Goal: Transaction & Acquisition: Purchase product/service

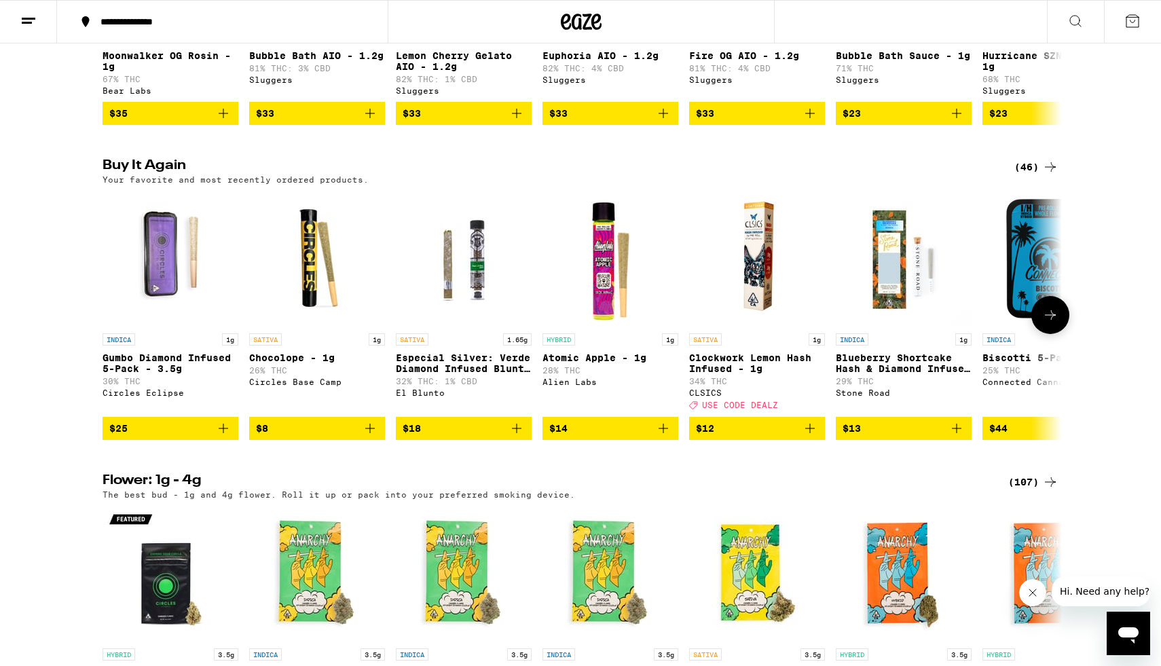
scroll to position [1262, 0]
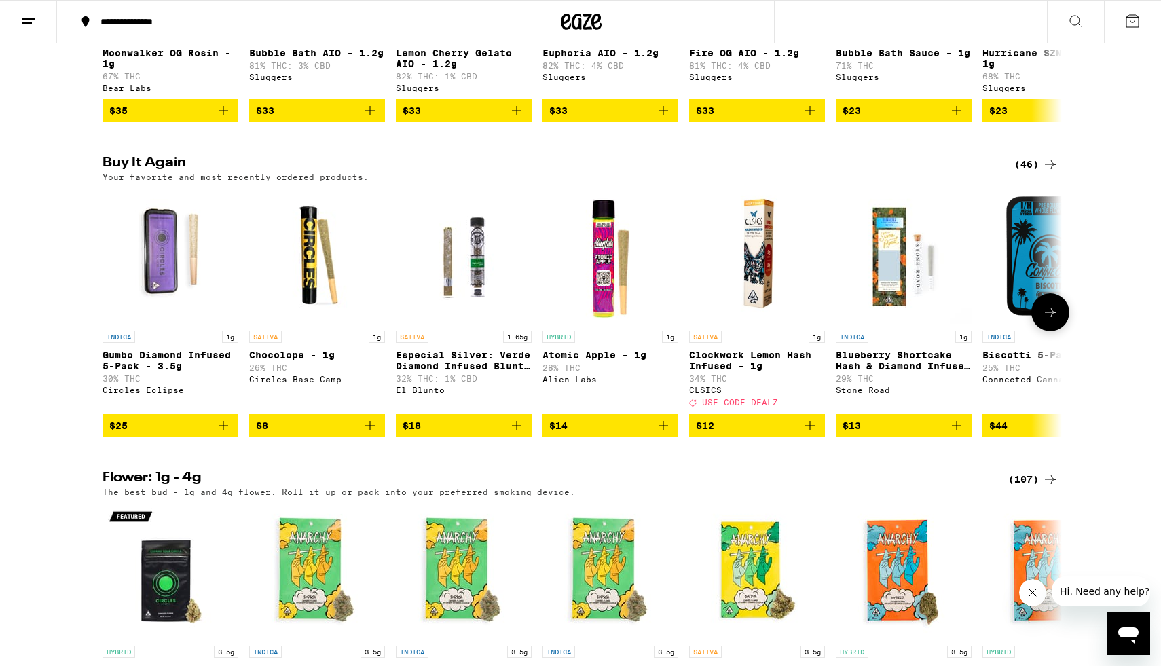
click at [182, 434] on span "$25" at bounding box center [170, 426] width 122 height 16
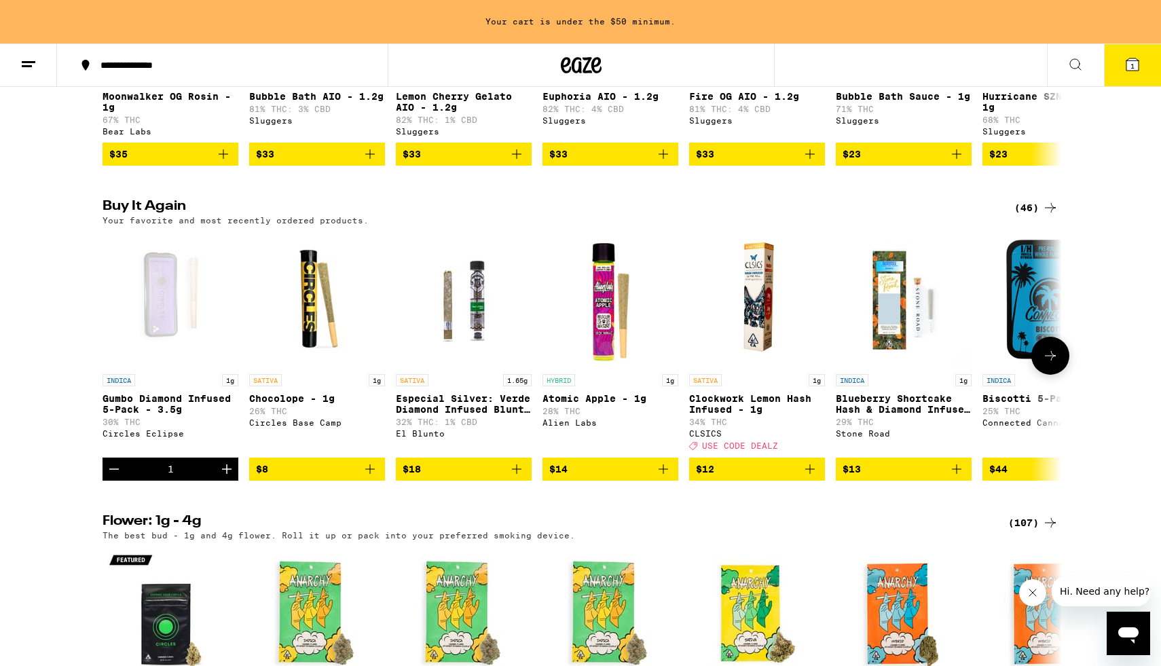
scroll to position [1305, 0]
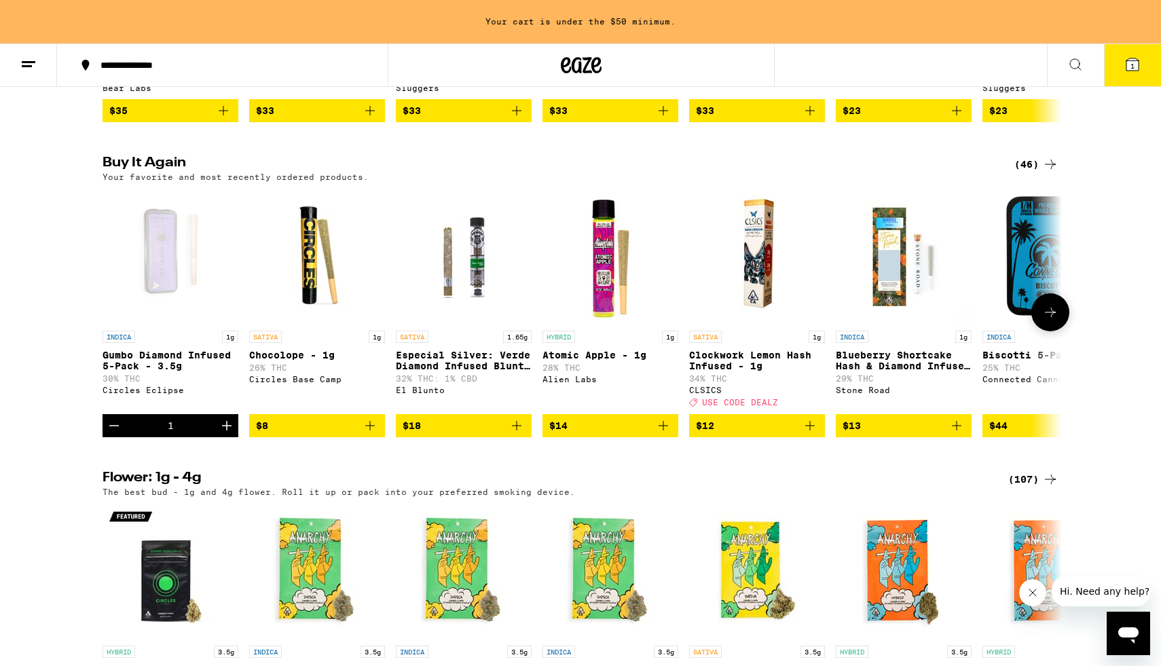
click at [539, 321] on icon at bounding box center [1051, 312] width 16 height 16
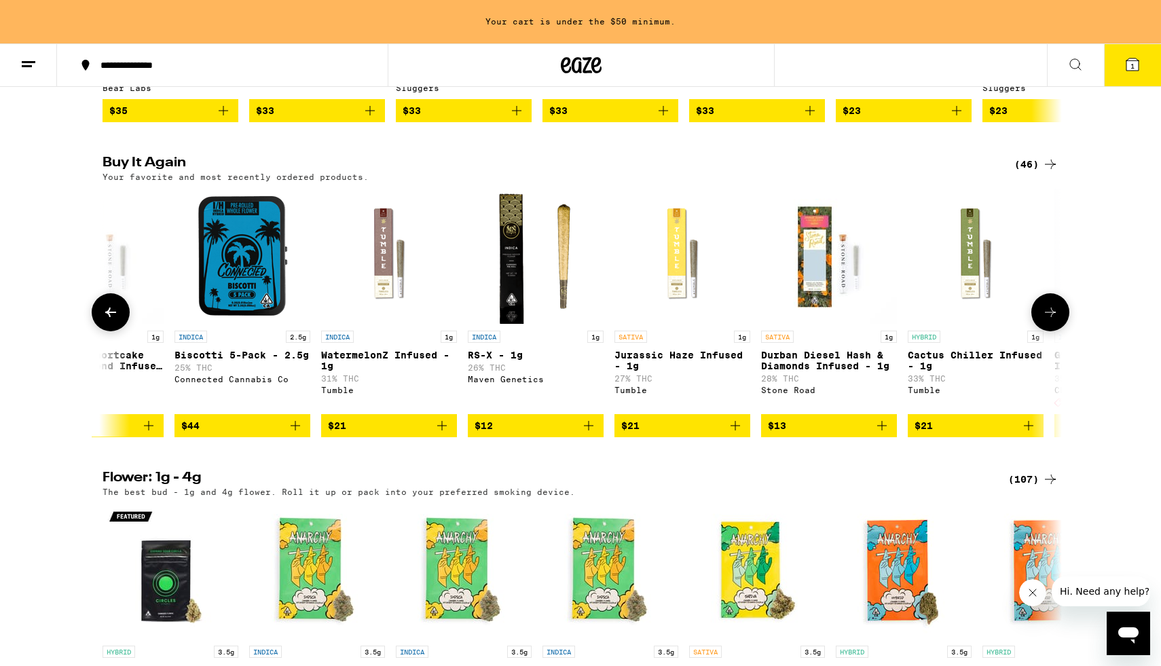
click at [539, 321] on icon at bounding box center [1051, 312] width 16 height 16
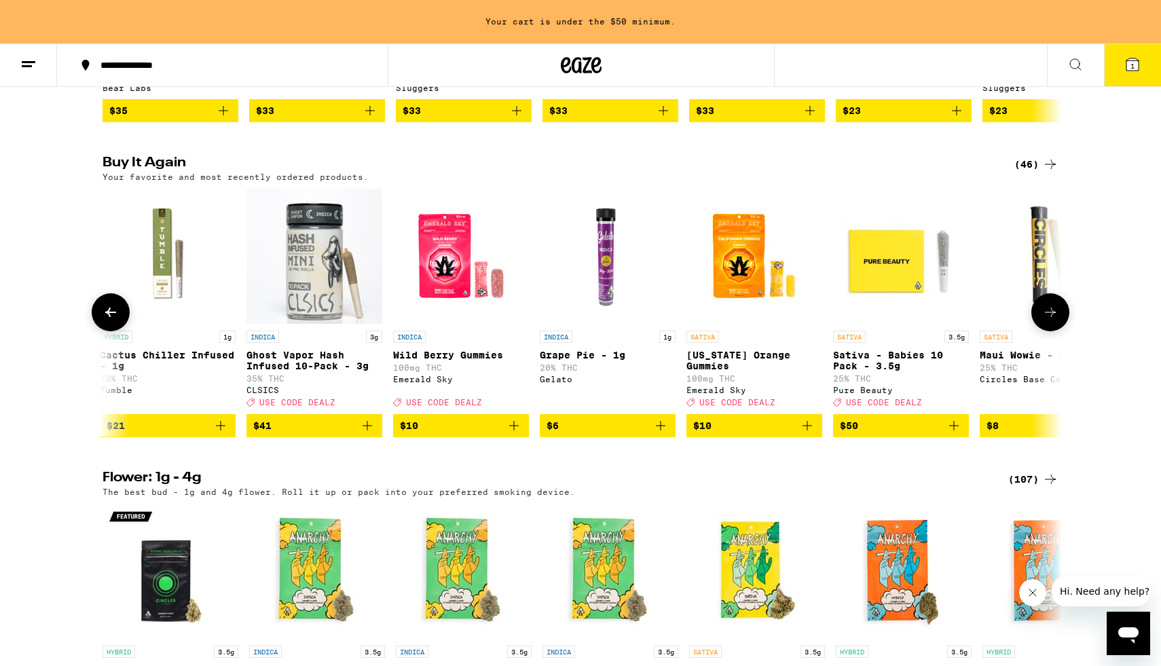
click at [539, 321] on icon at bounding box center [1051, 312] width 16 height 16
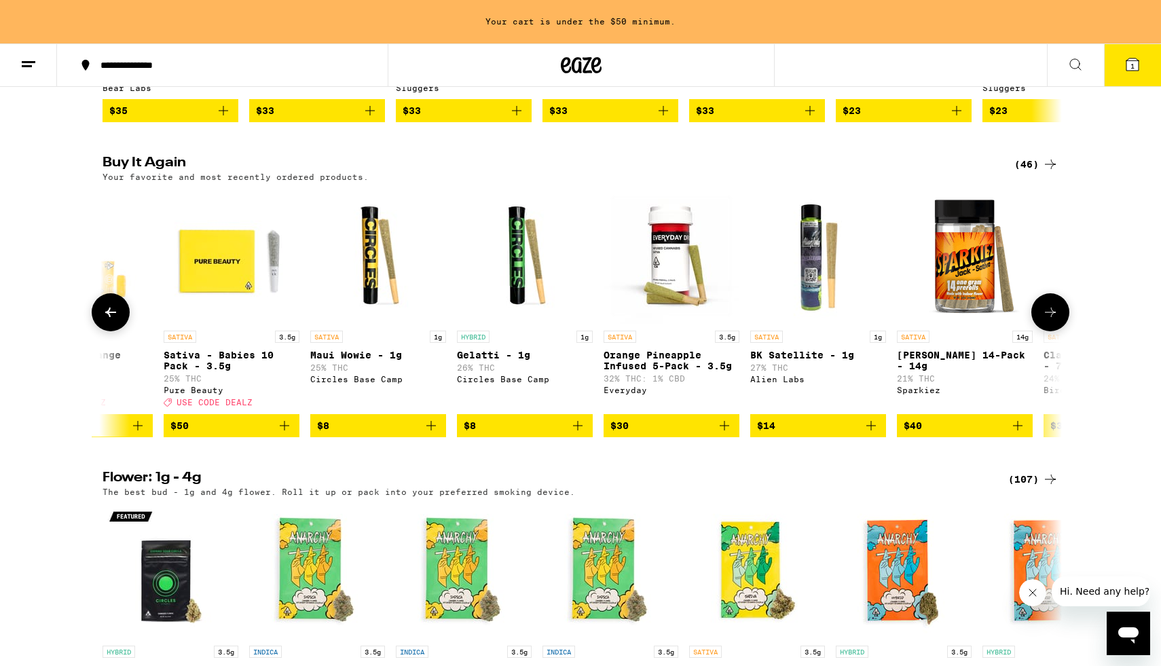
click at [539, 321] on icon at bounding box center [1051, 312] width 16 height 16
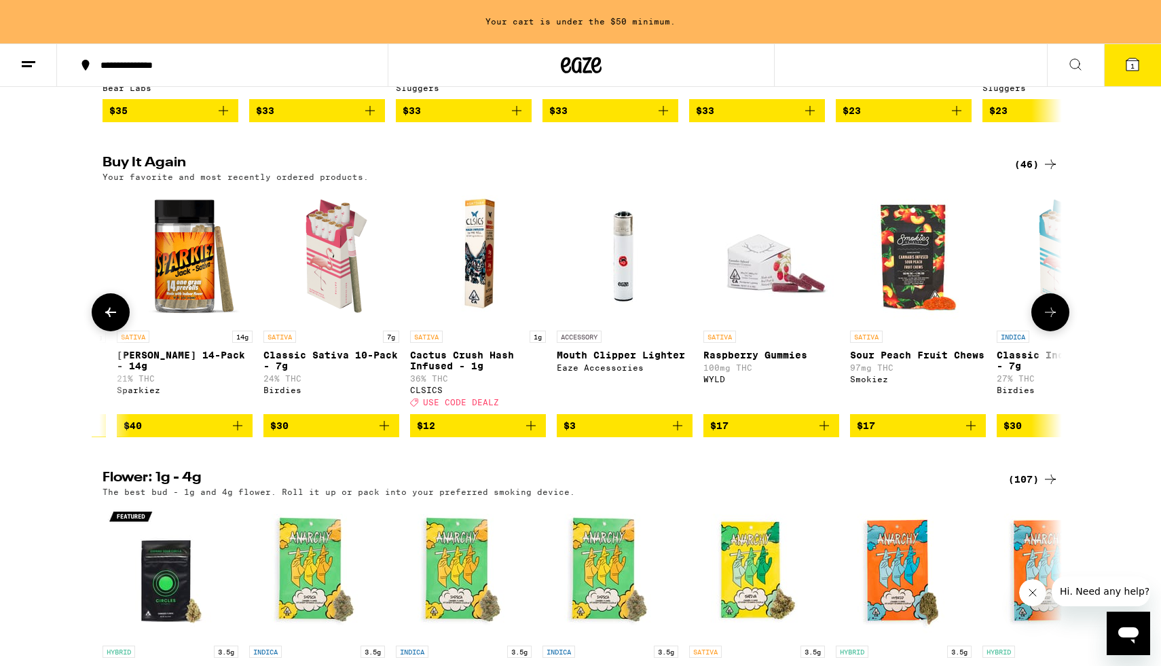
click at [539, 321] on icon at bounding box center [1051, 312] width 16 height 16
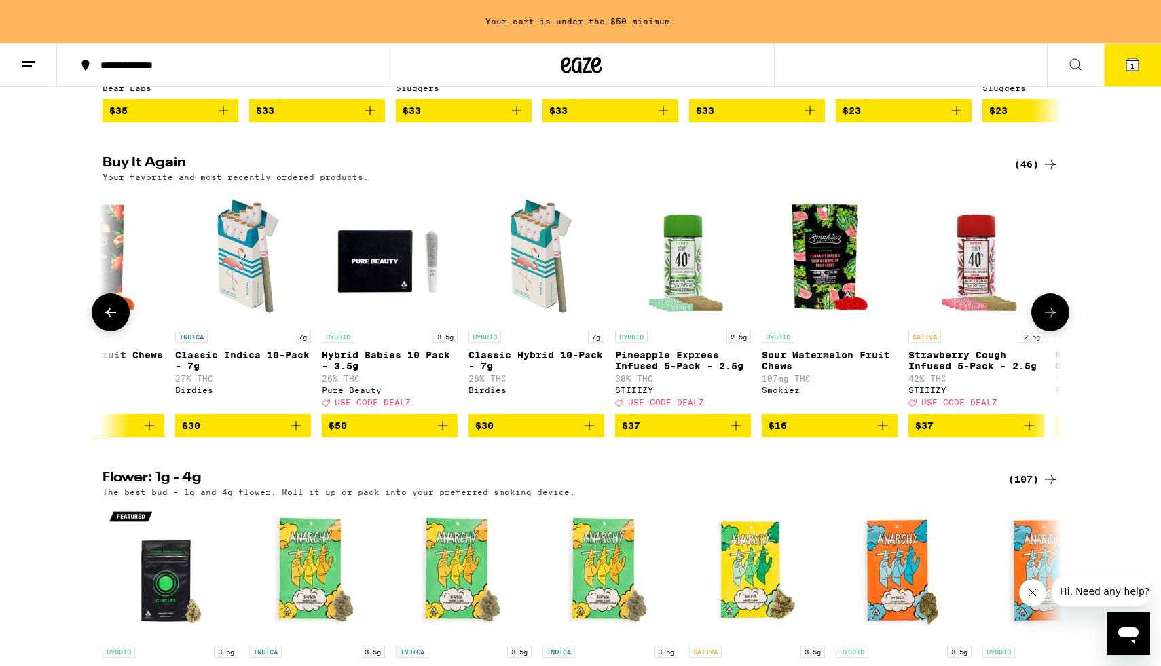
click at [539, 321] on icon at bounding box center [1051, 312] width 16 height 16
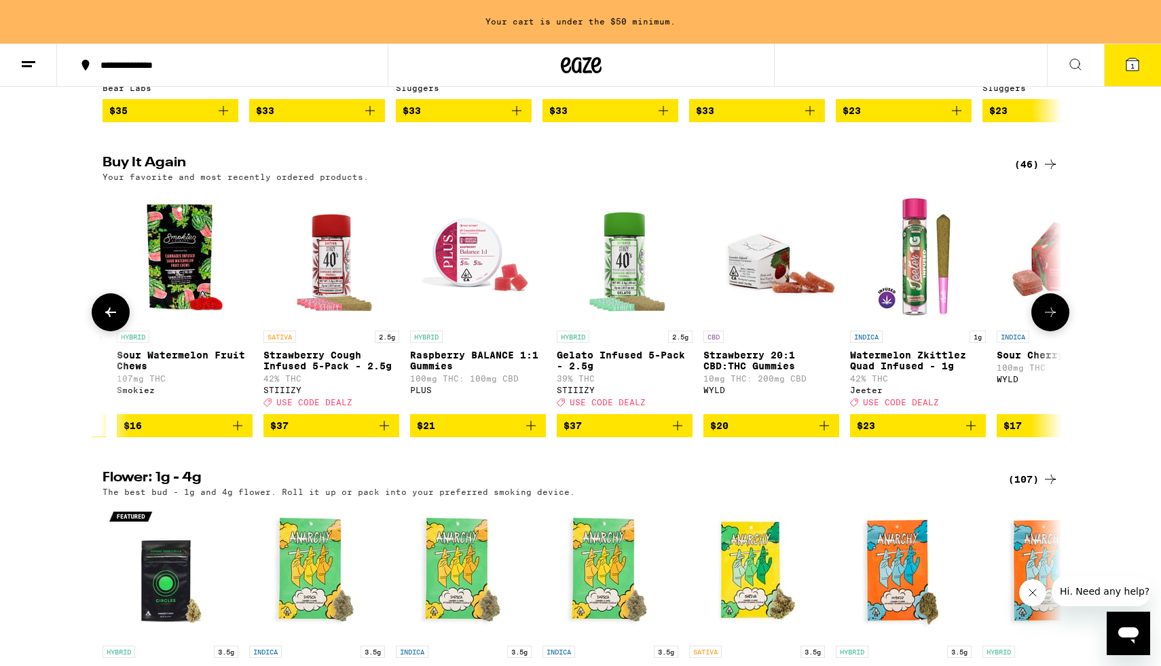
click at [539, 321] on icon at bounding box center [1051, 312] width 16 height 16
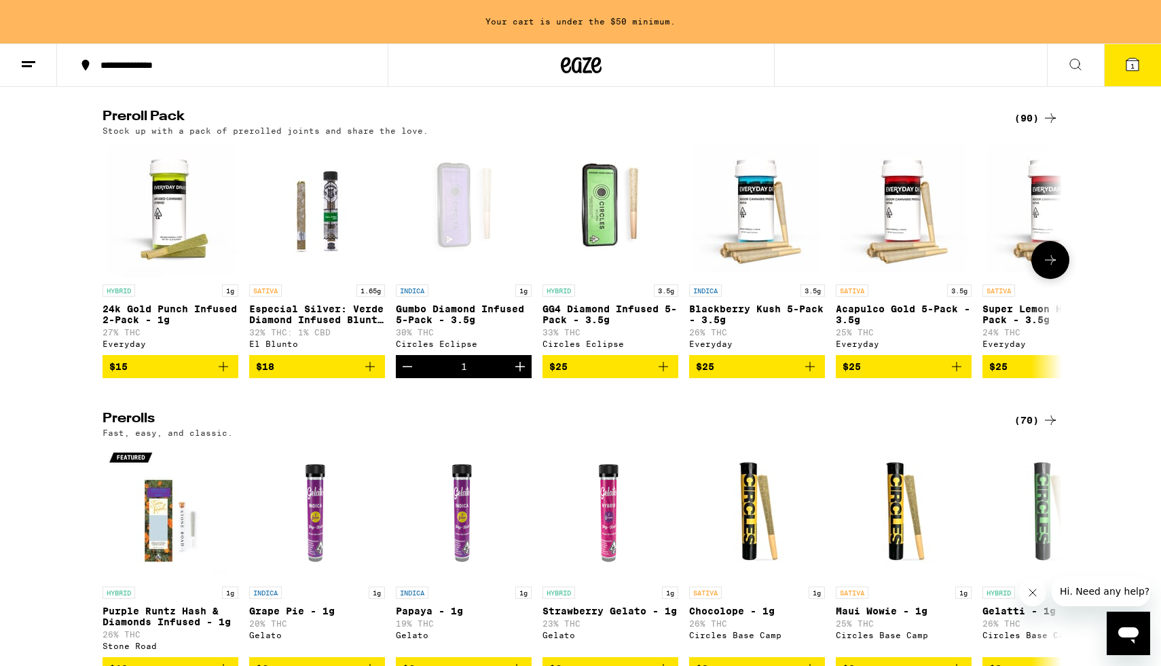
scroll to position [3959, 0]
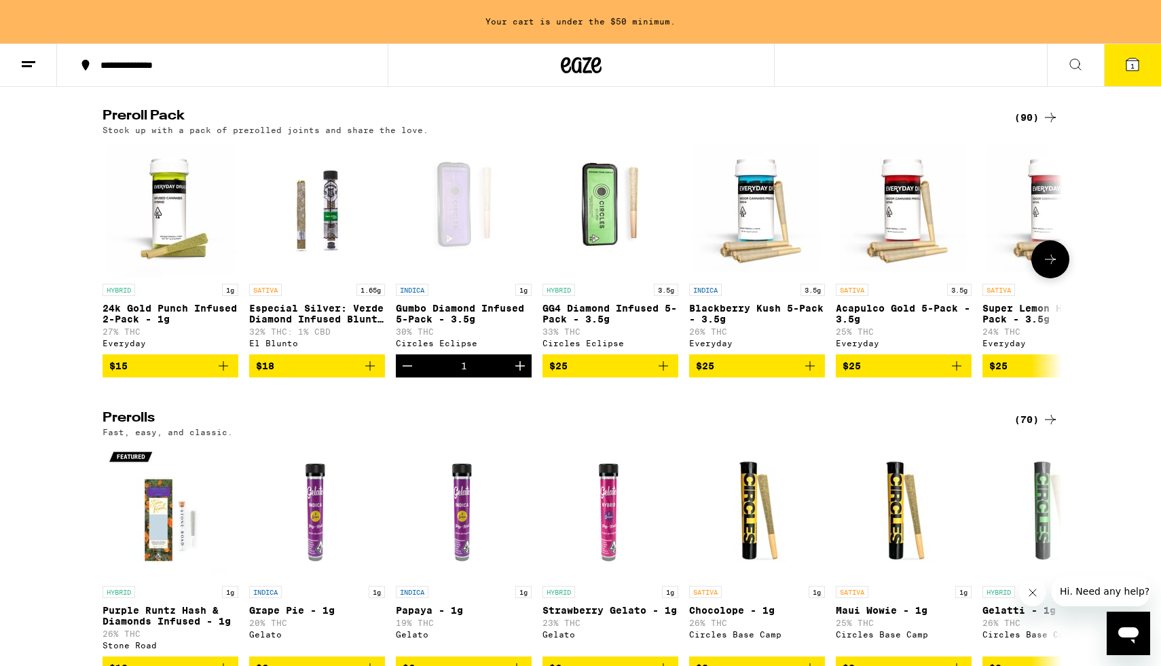
click at [539, 374] on span "$25" at bounding box center [610, 366] width 122 height 16
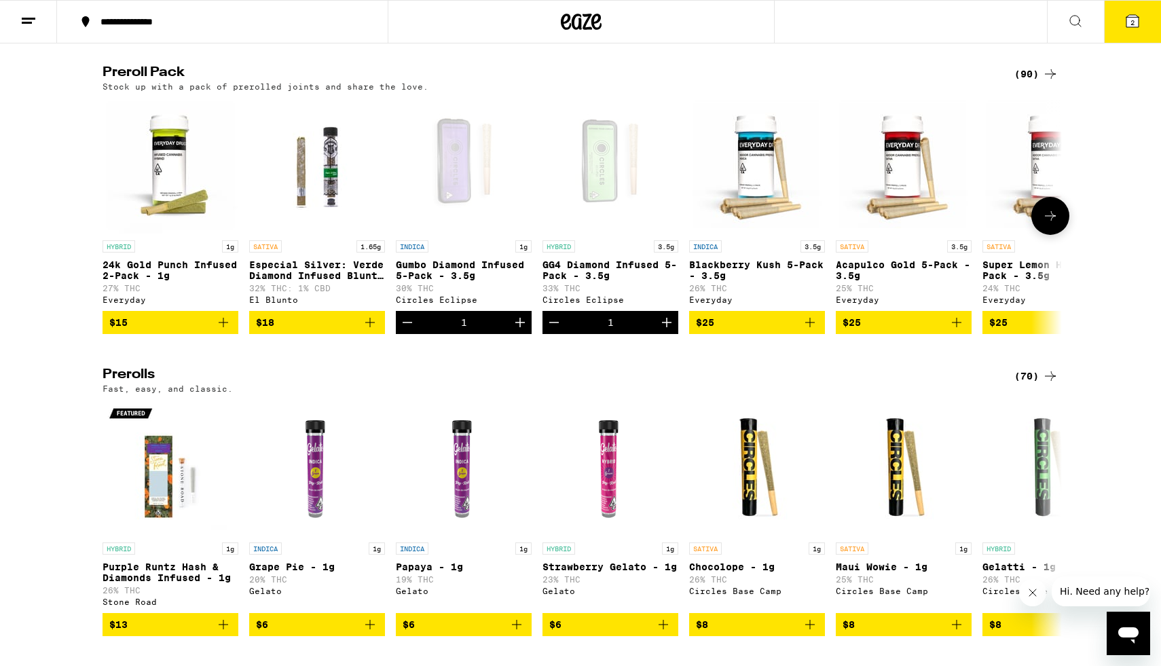
scroll to position [3915, 0]
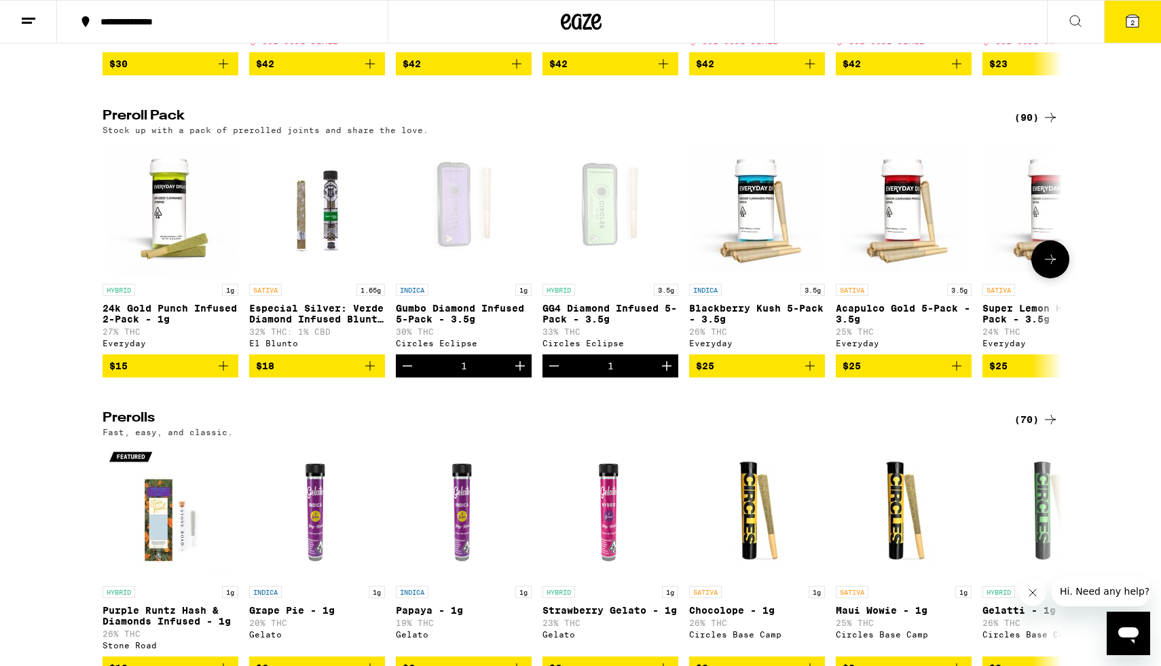
click at [539, 268] on icon at bounding box center [1051, 259] width 16 height 16
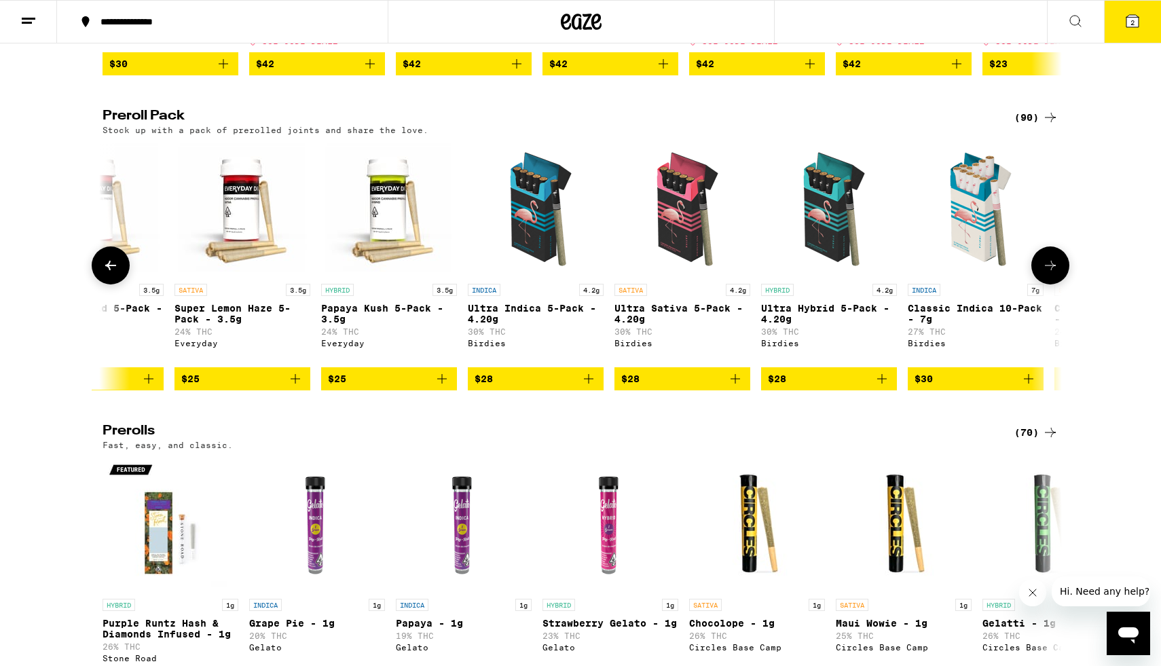
click at [539, 274] on icon at bounding box center [1051, 265] width 16 height 16
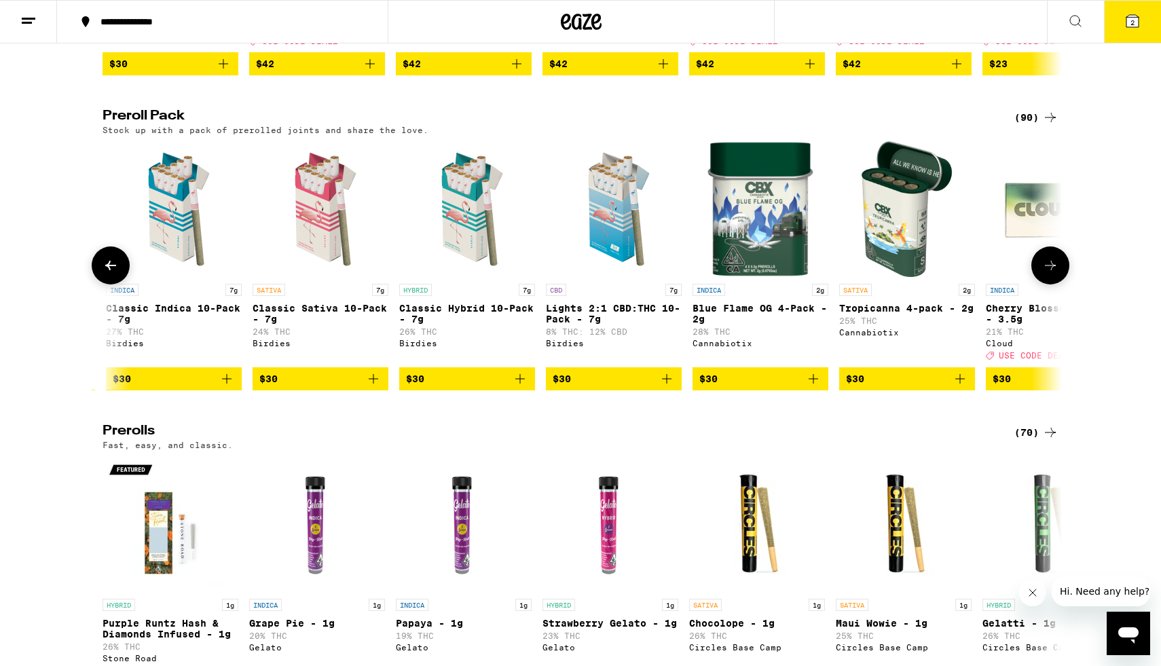
scroll to position [0, 1616]
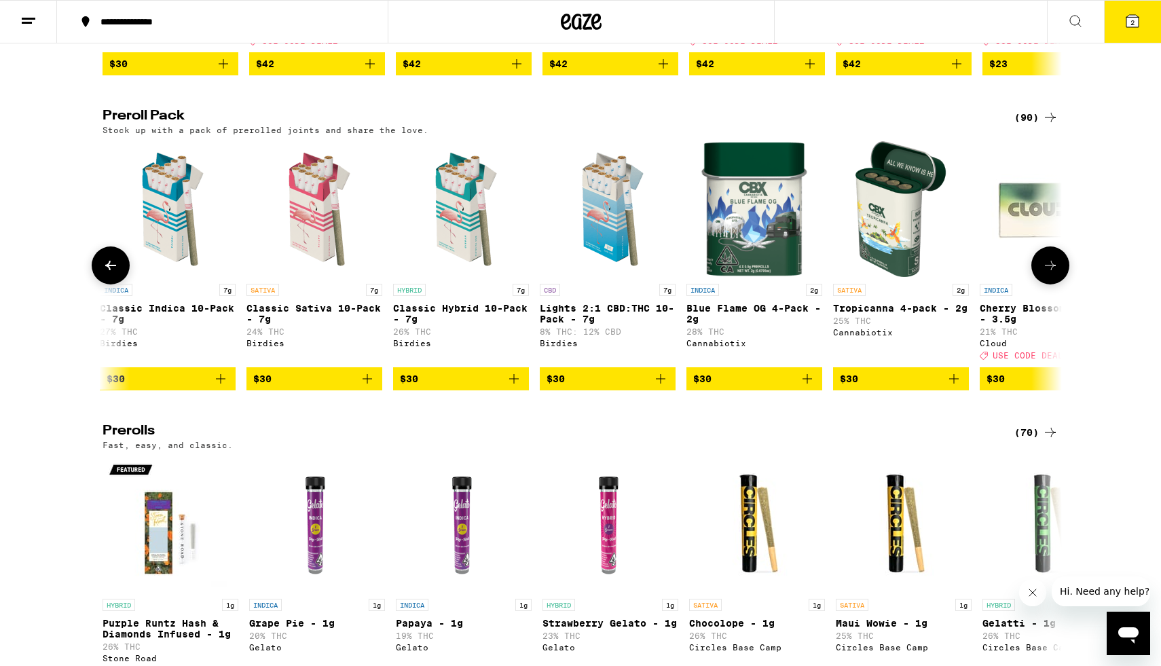
click at [539, 274] on icon at bounding box center [1051, 265] width 16 height 16
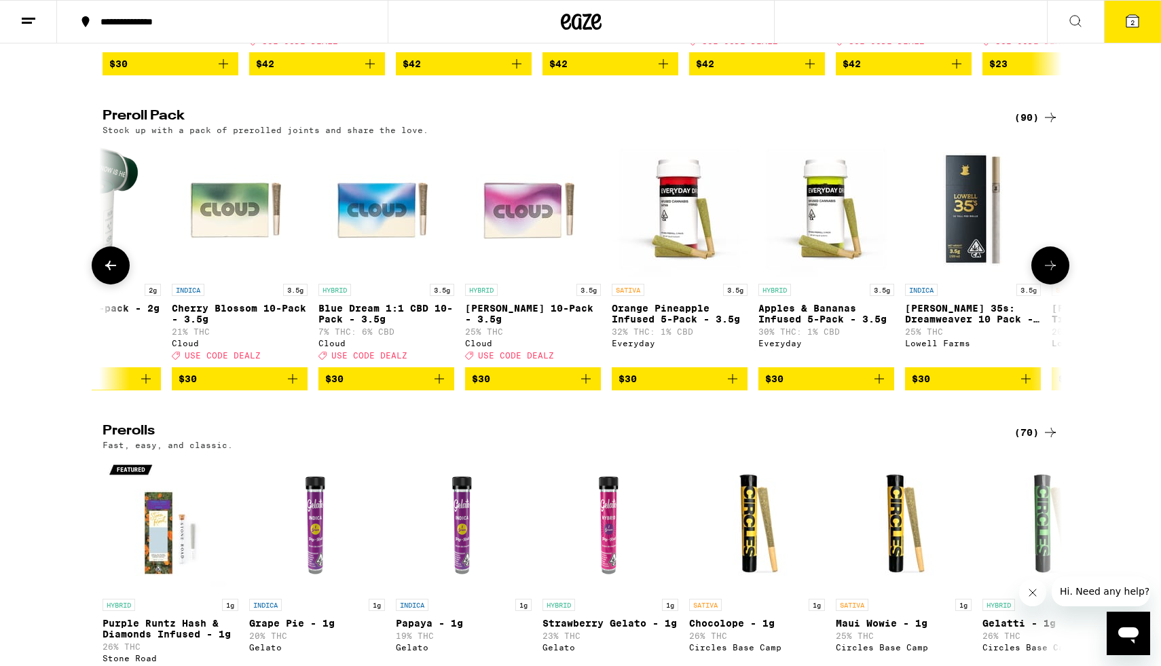
click at [539, 274] on icon at bounding box center [1051, 265] width 16 height 16
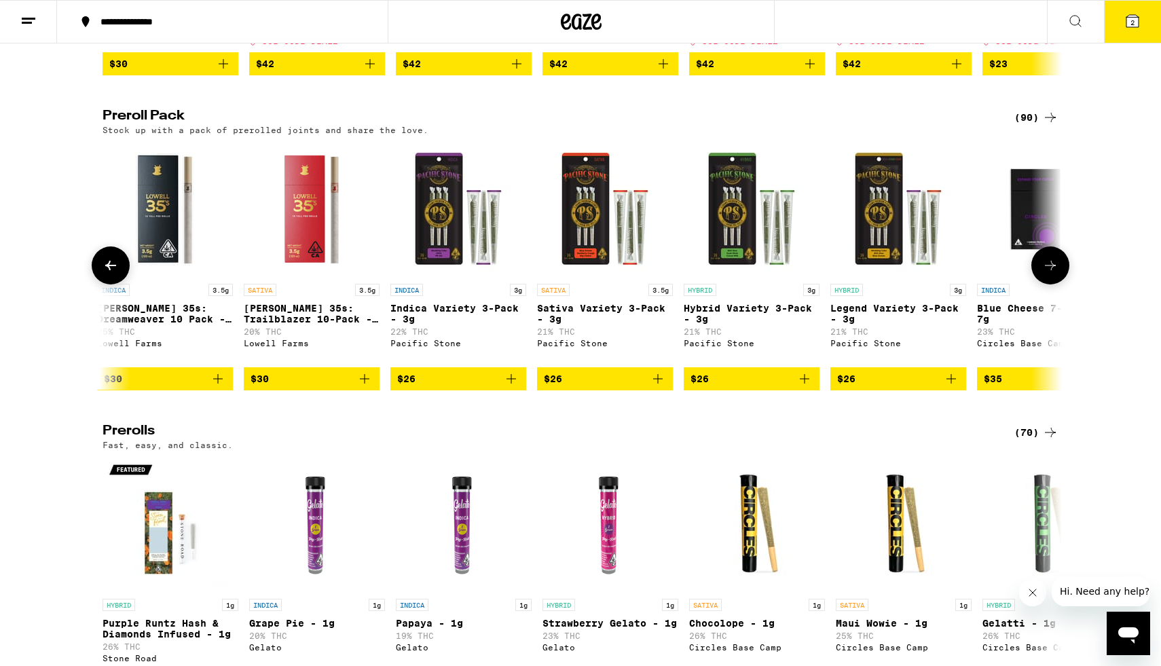
click at [539, 274] on icon at bounding box center [1051, 265] width 16 height 16
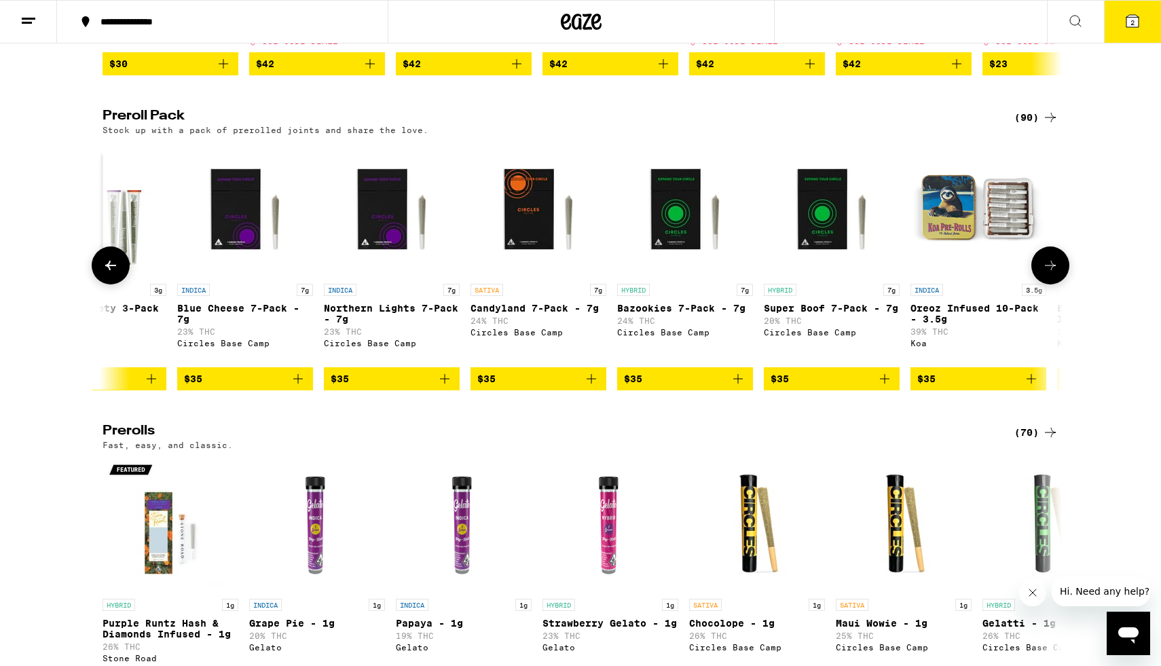
scroll to position [0, 4041]
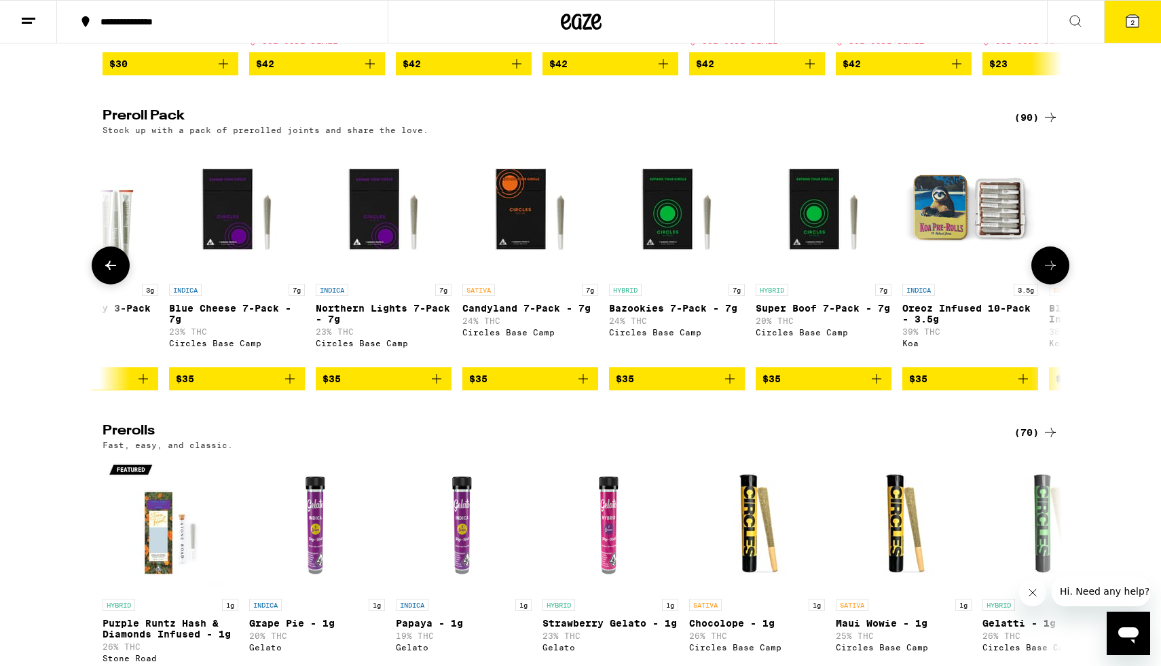
click at [539, 274] on icon at bounding box center [1051, 265] width 16 height 16
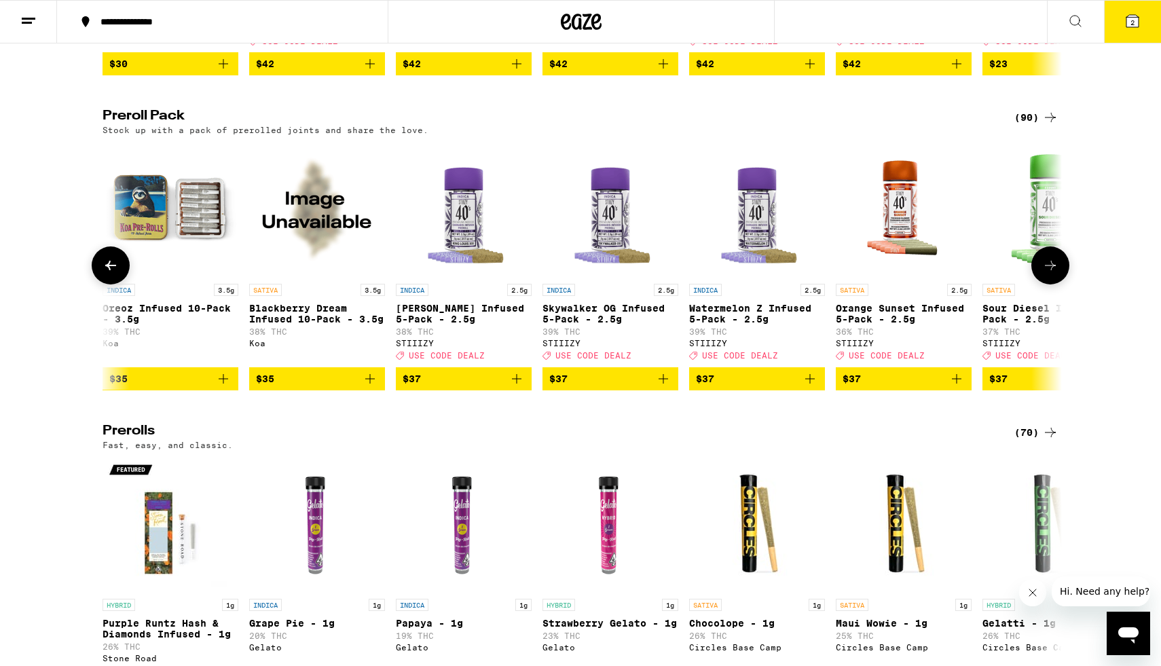
scroll to position [0, 4849]
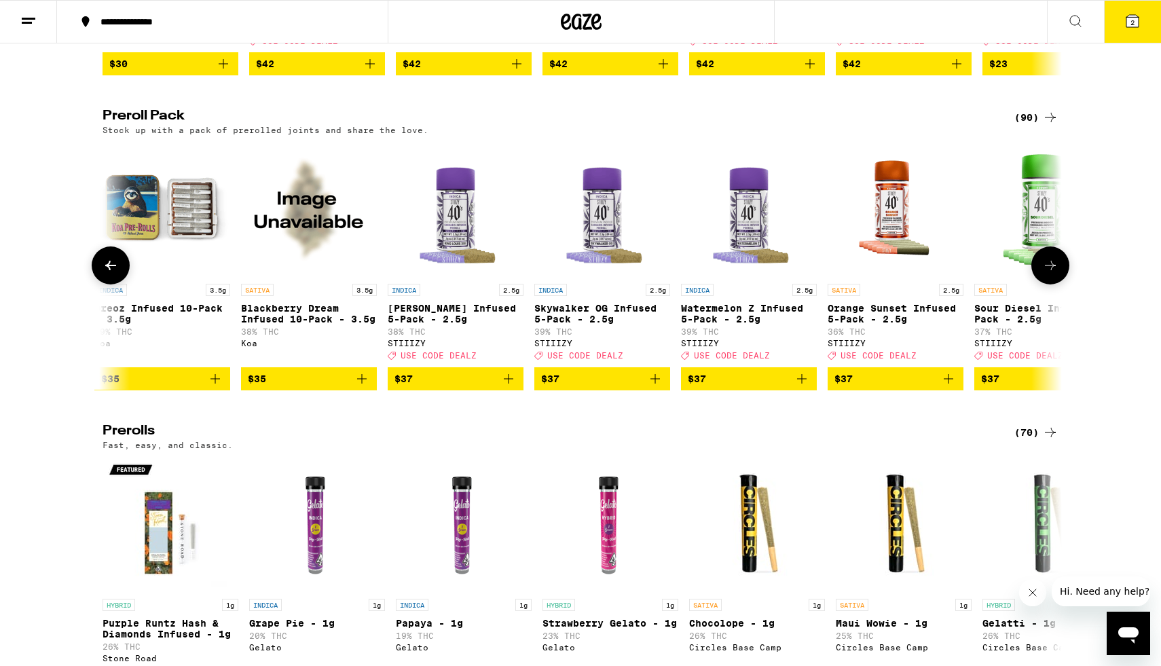
click at [539, 387] on span "$37" at bounding box center [896, 379] width 122 height 16
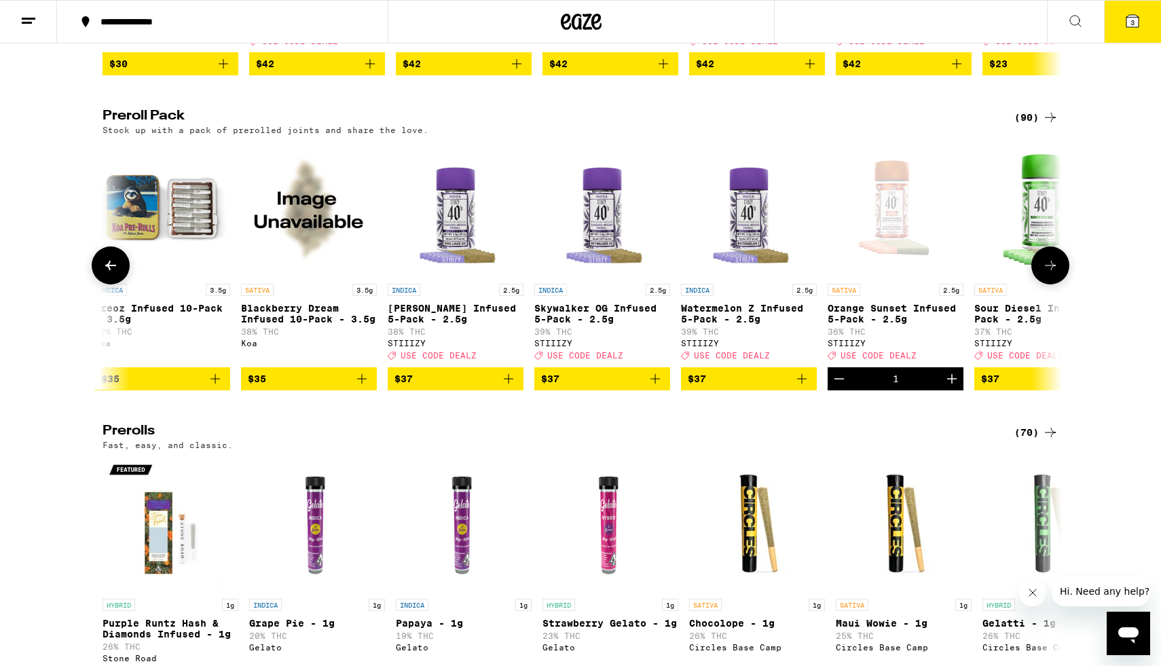
click at [539, 274] on icon at bounding box center [1051, 265] width 16 height 16
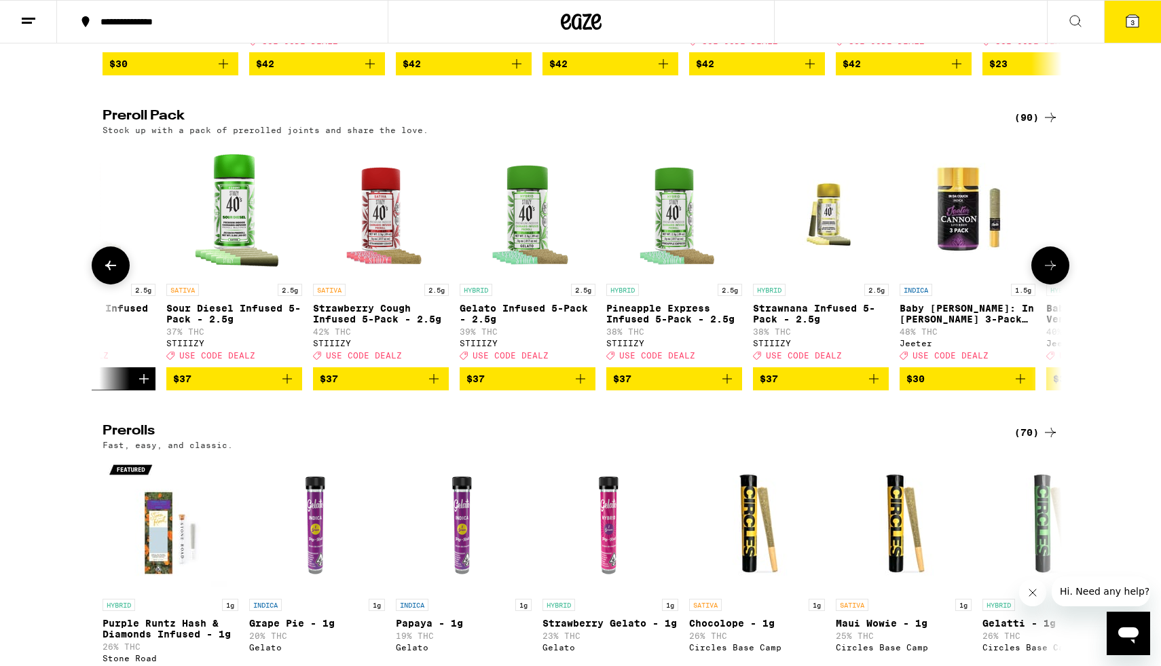
click at [539, 274] on icon at bounding box center [1051, 265] width 16 height 16
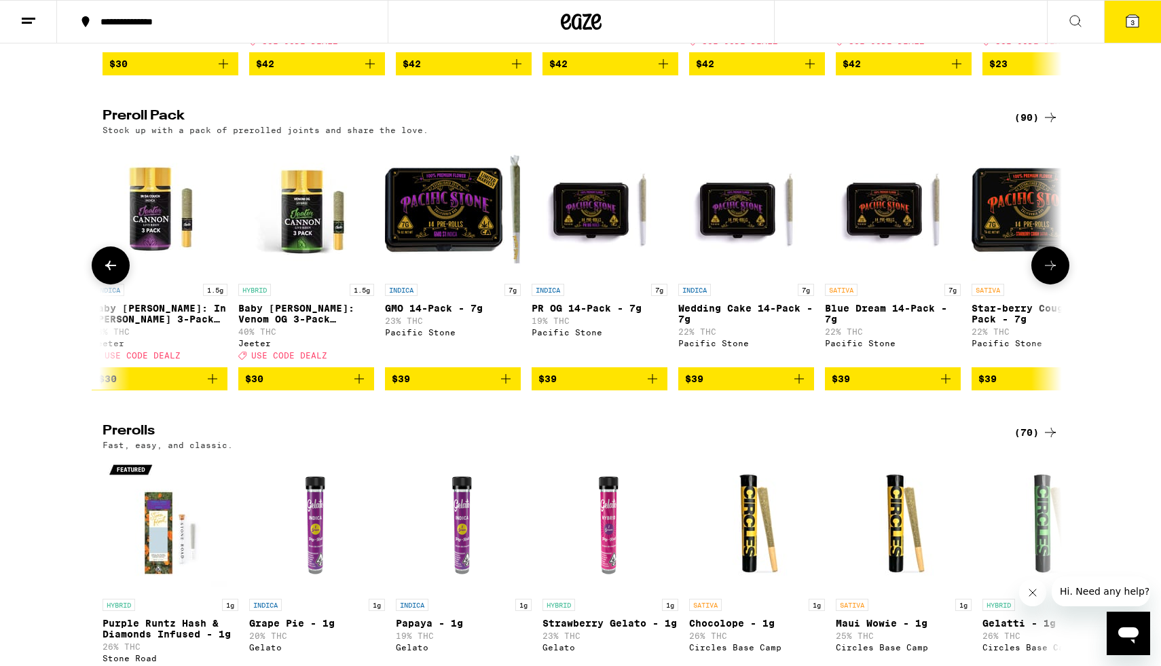
click at [539, 274] on icon at bounding box center [1051, 265] width 16 height 16
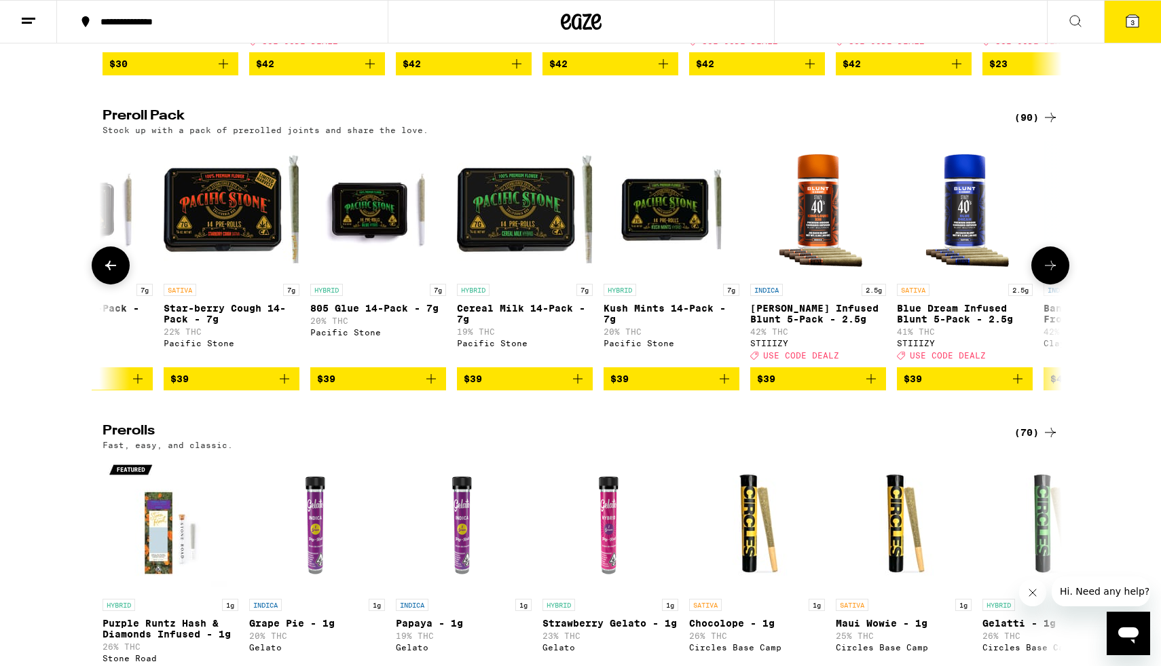
click at [539, 274] on icon at bounding box center [1051, 265] width 16 height 16
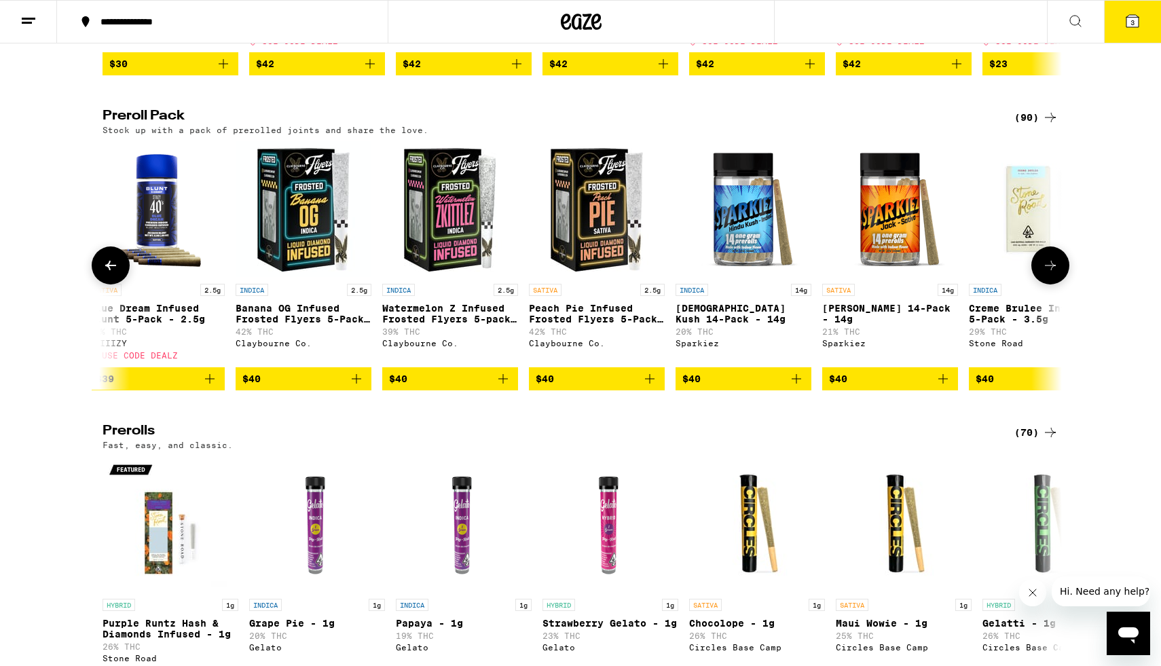
click at [539, 274] on icon at bounding box center [1051, 265] width 16 height 16
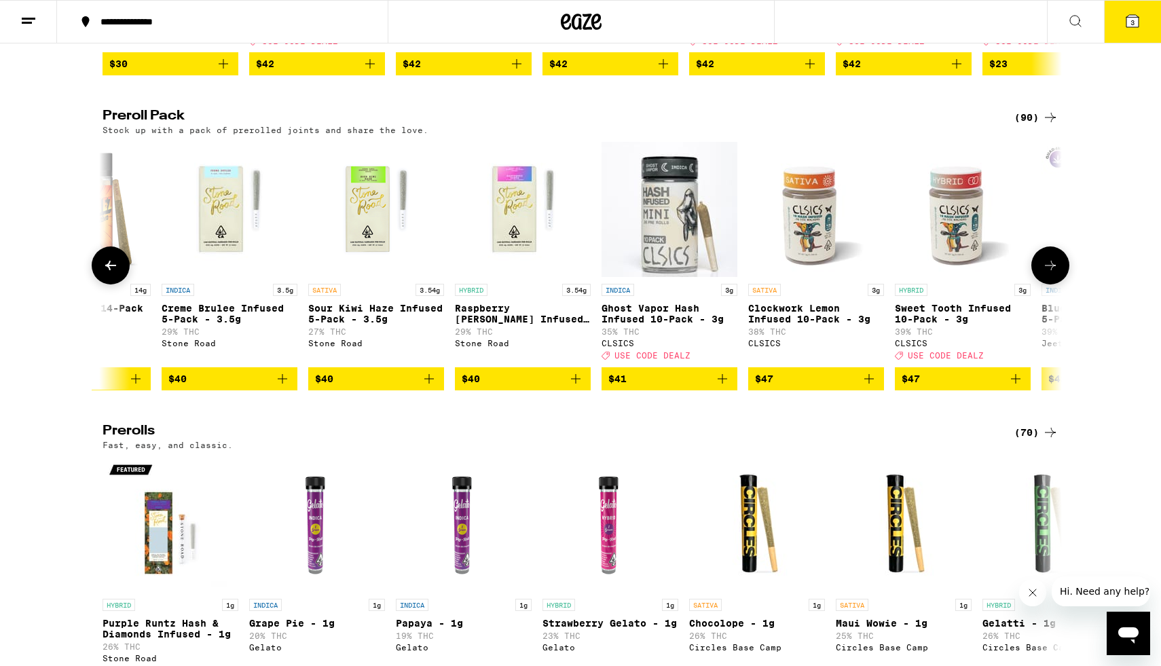
scroll to position [0, 8890]
click at [539, 387] on span "$41" at bounding box center [669, 379] width 122 height 16
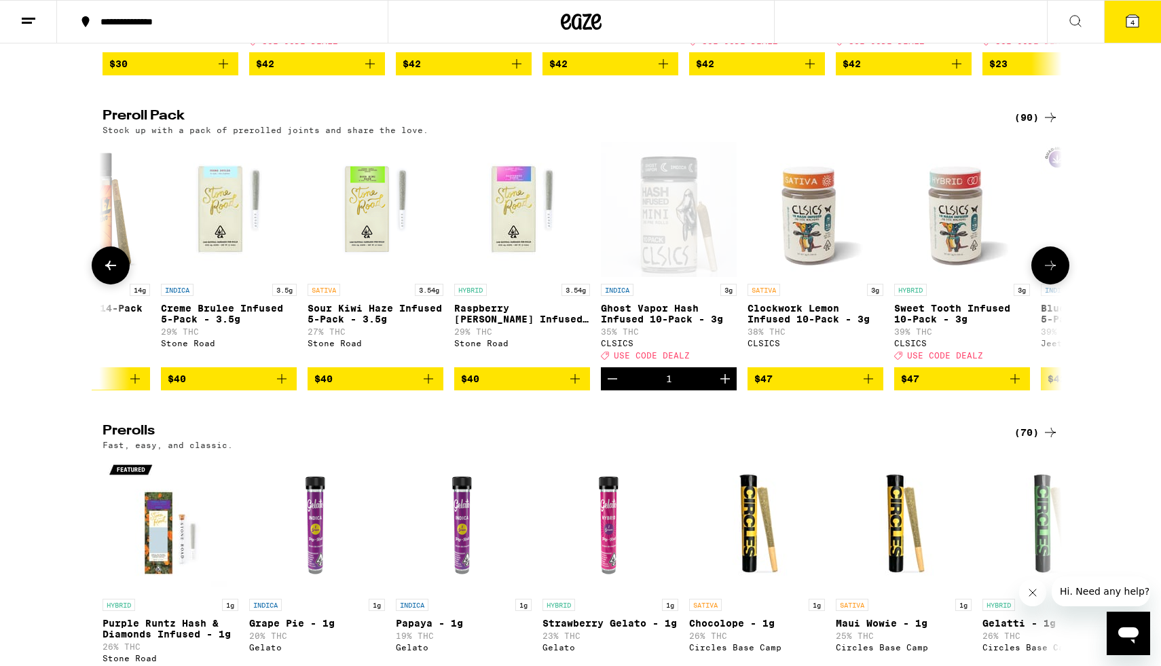
click at [539, 274] on icon at bounding box center [1051, 265] width 16 height 16
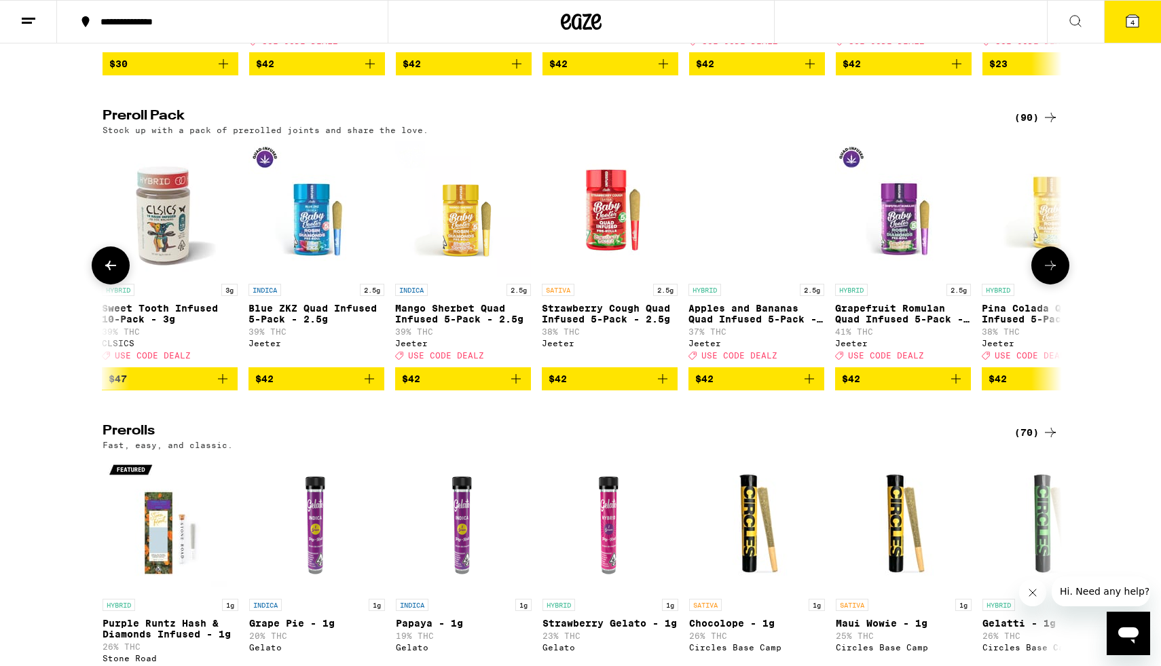
scroll to position [0, 9698]
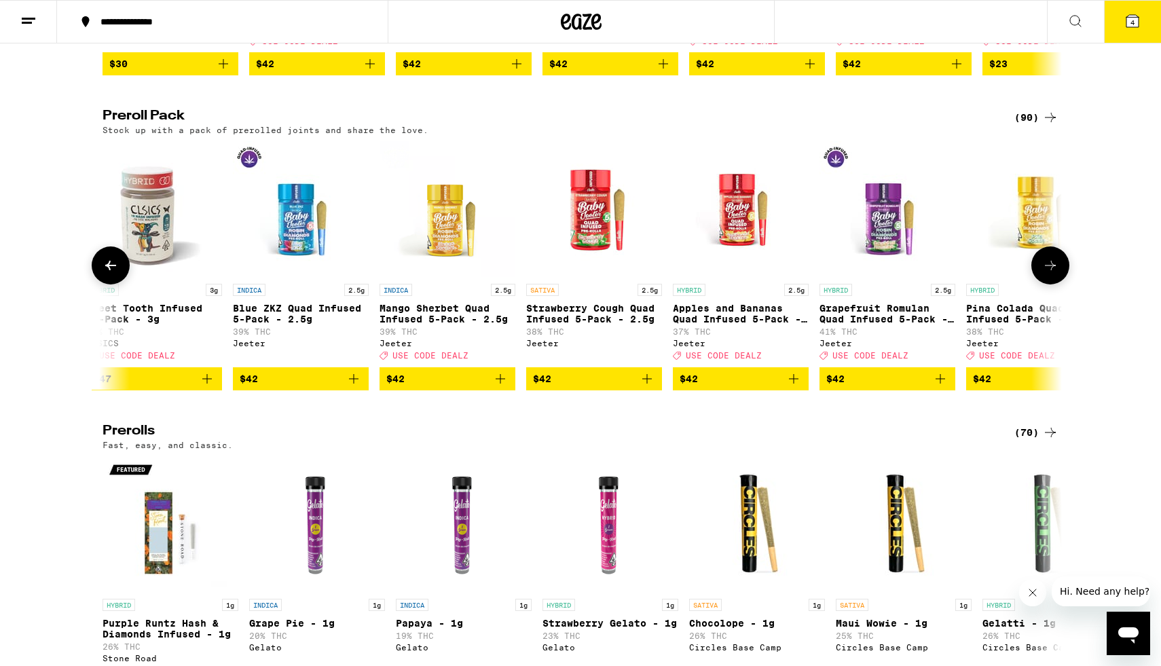
click at [539, 274] on icon at bounding box center [1051, 265] width 16 height 16
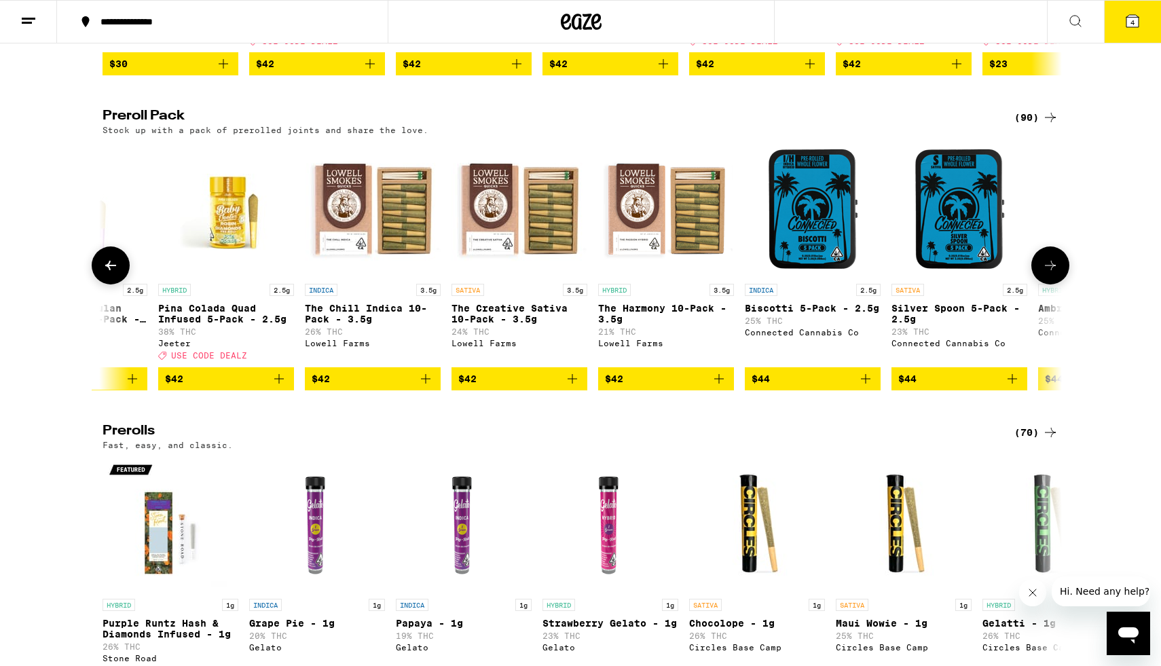
click at [539, 274] on icon at bounding box center [1051, 265] width 16 height 16
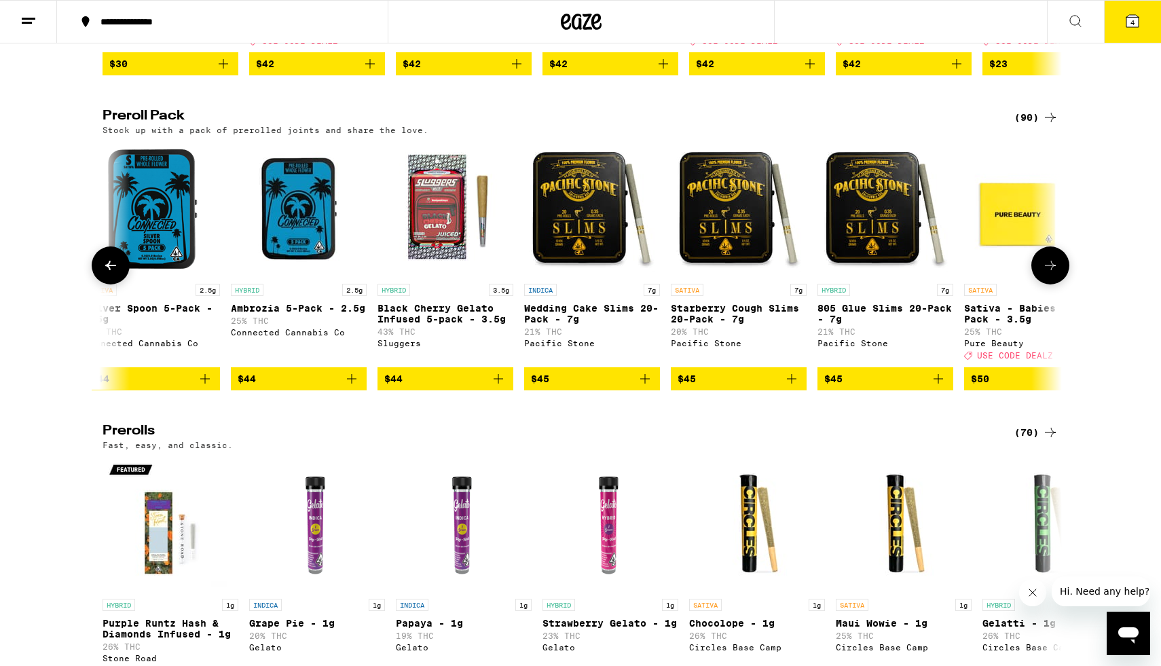
click at [539, 274] on icon at bounding box center [1051, 265] width 16 height 16
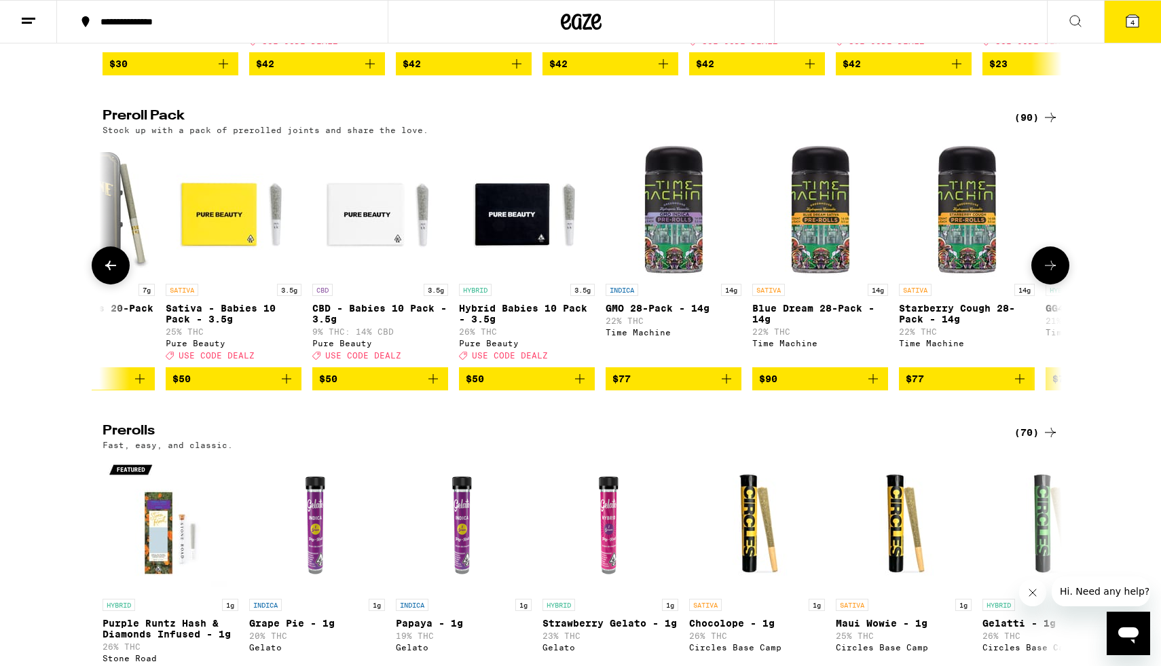
scroll to position [0, 12123]
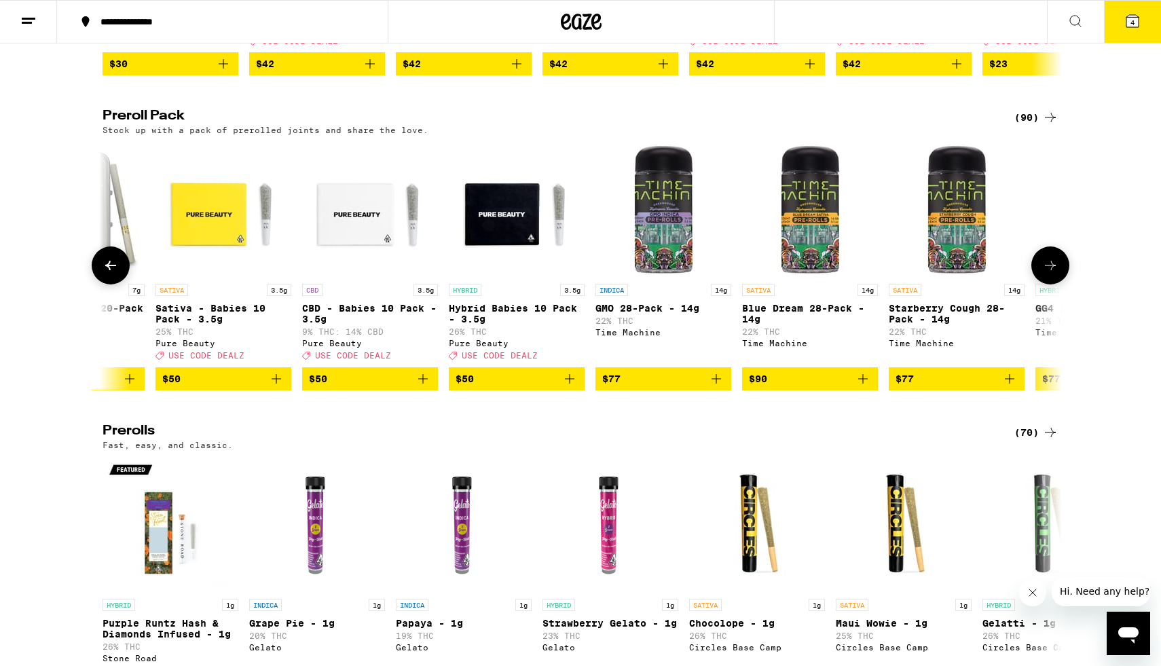
click at [539, 274] on icon at bounding box center [1051, 265] width 16 height 16
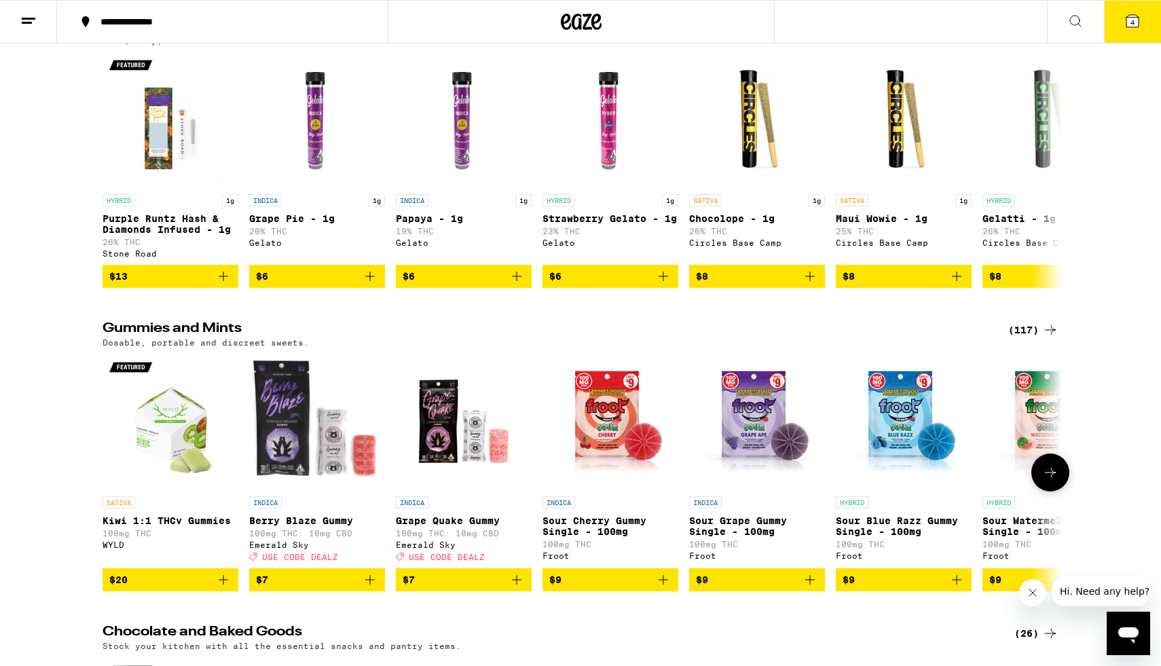
scroll to position [4319, 0]
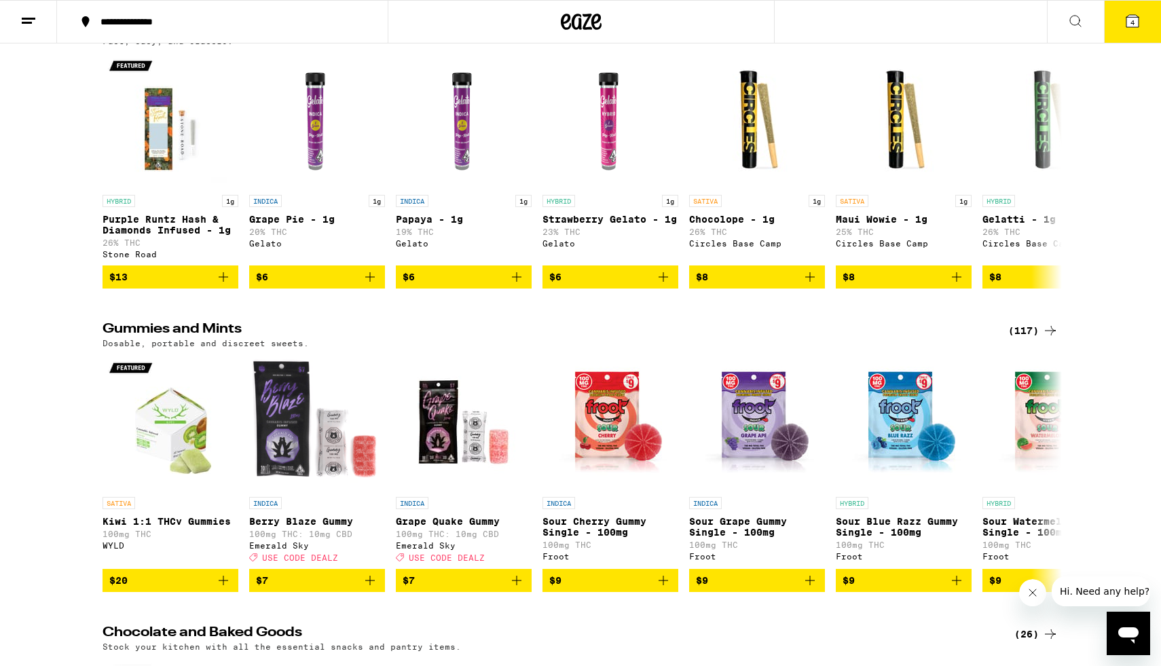
click at [539, 12] on button "4" at bounding box center [1132, 22] width 57 height 42
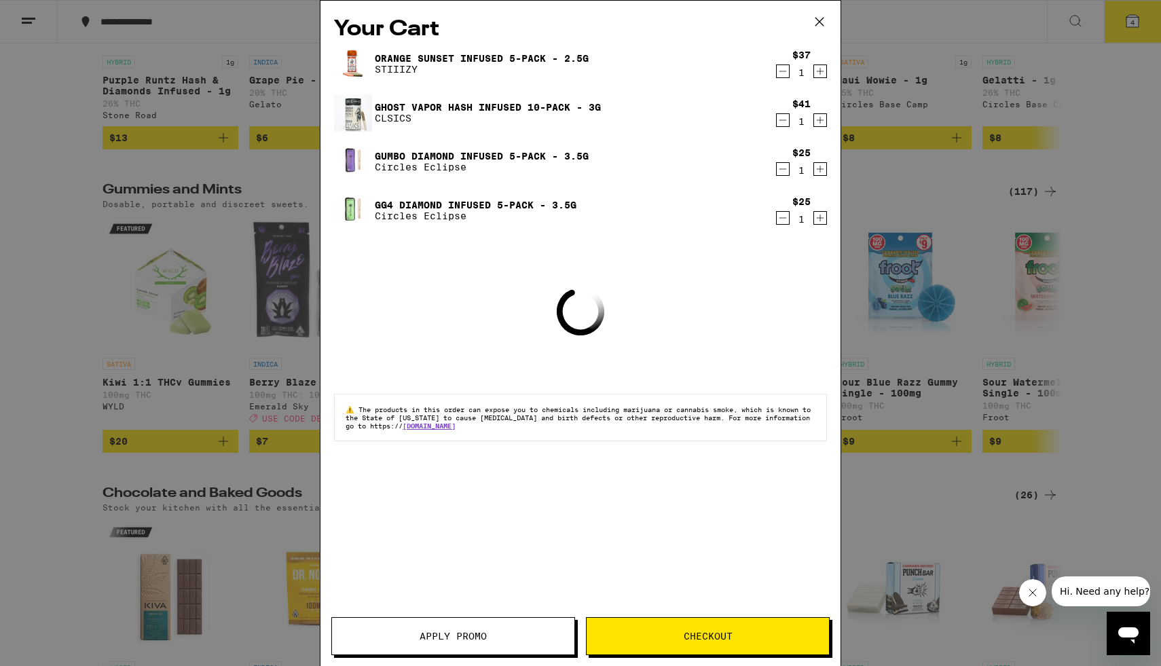
scroll to position [4180, 0]
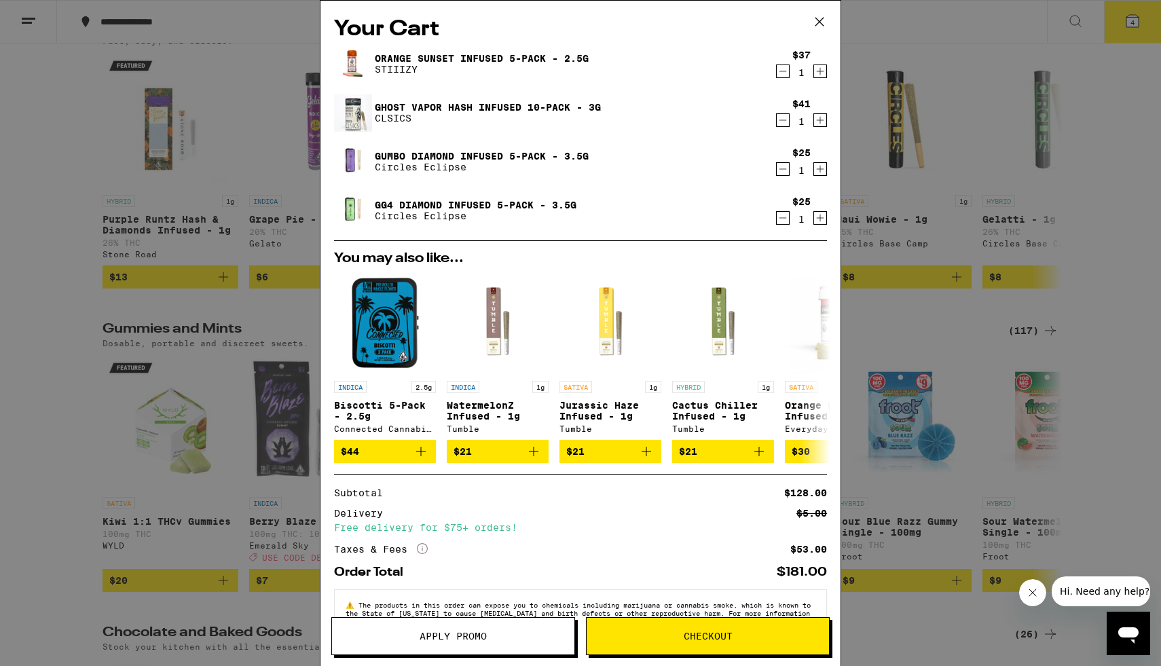
click at [539, 20] on icon at bounding box center [820, 22] width 8 height 8
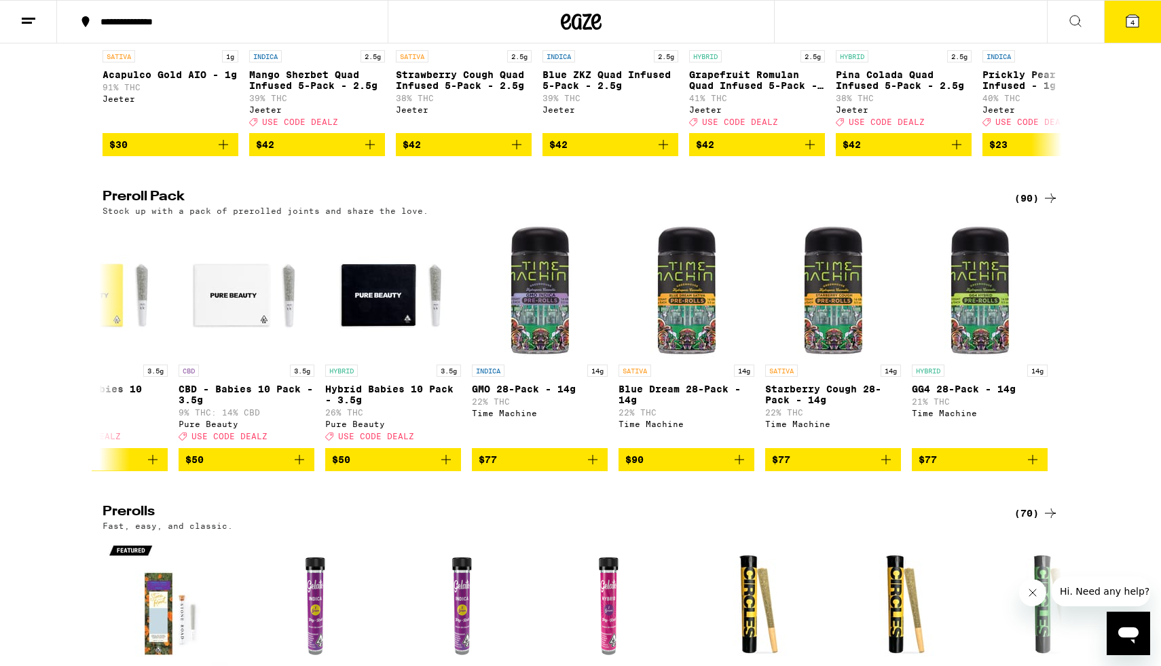
scroll to position [3846, 0]
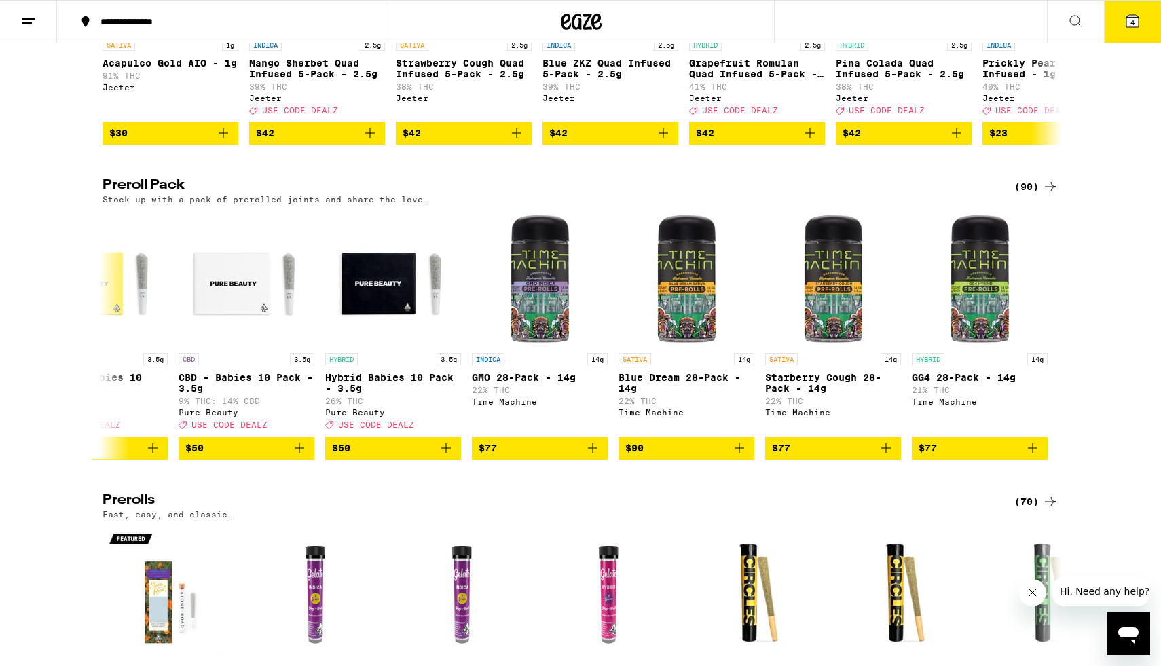
click at [539, 15] on icon at bounding box center [1133, 21] width 12 height 12
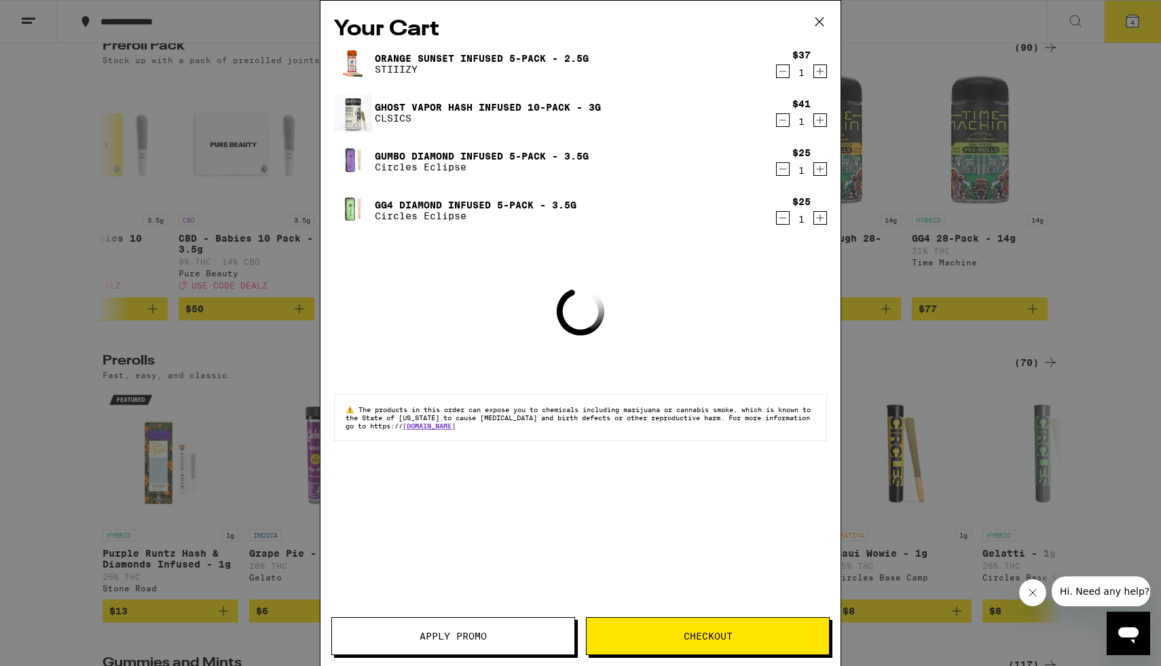
scroll to position [3707, 0]
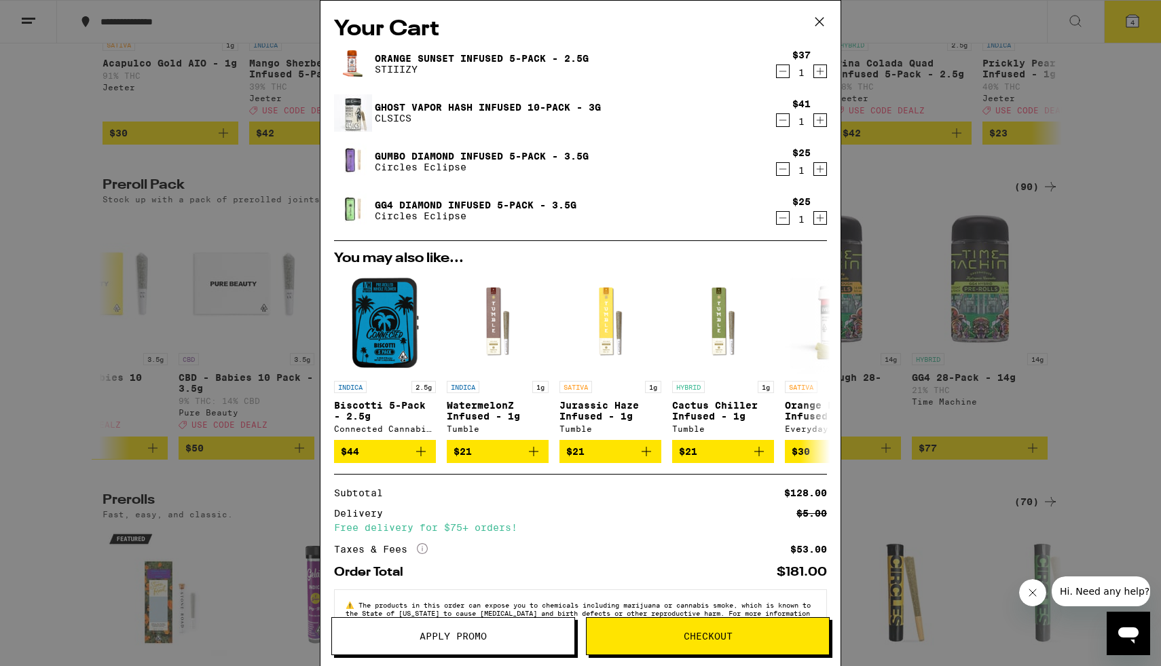
click at [437, 613] on span "Apply Promo" at bounding box center [453, 637] width 67 height 10
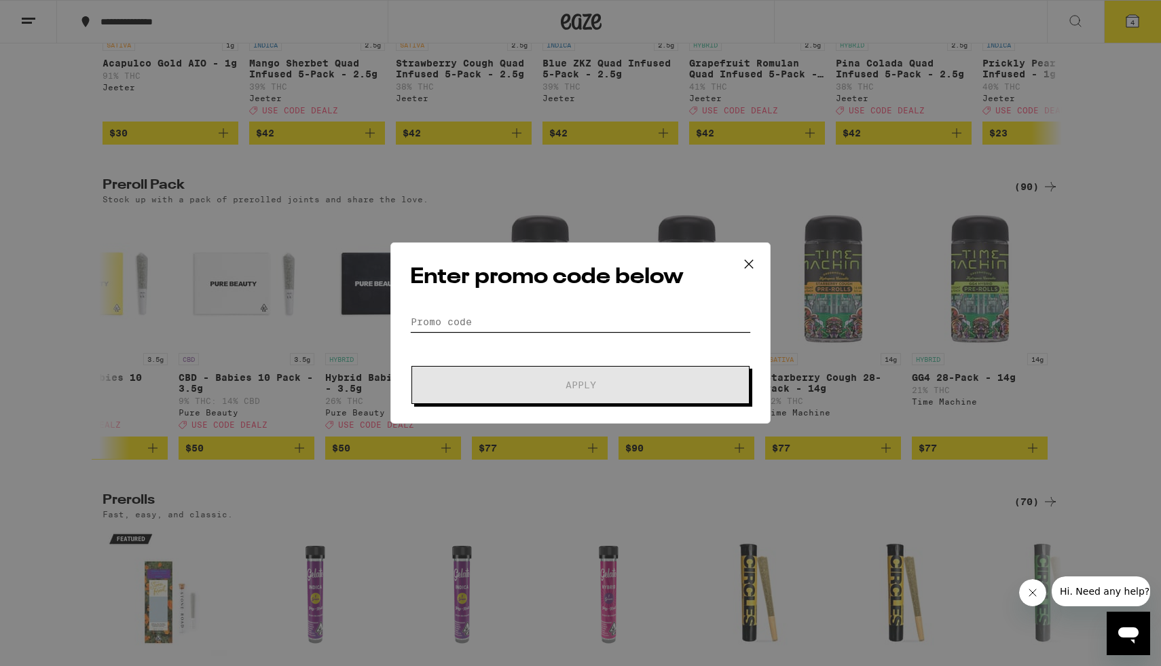
click at [529, 323] on input "Promo Code" at bounding box center [580, 322] width 341 height 20
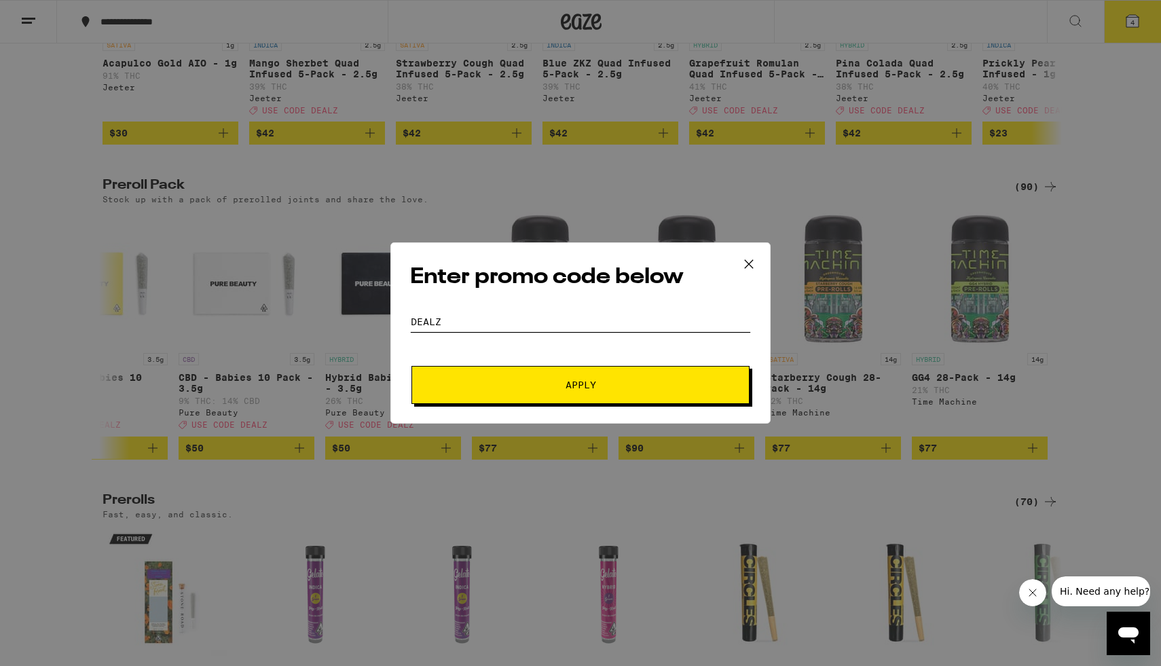
type input "DEALZ"
click at [412, 366] on button "Apply" at bounding box center [581, 385] width 338 height 38
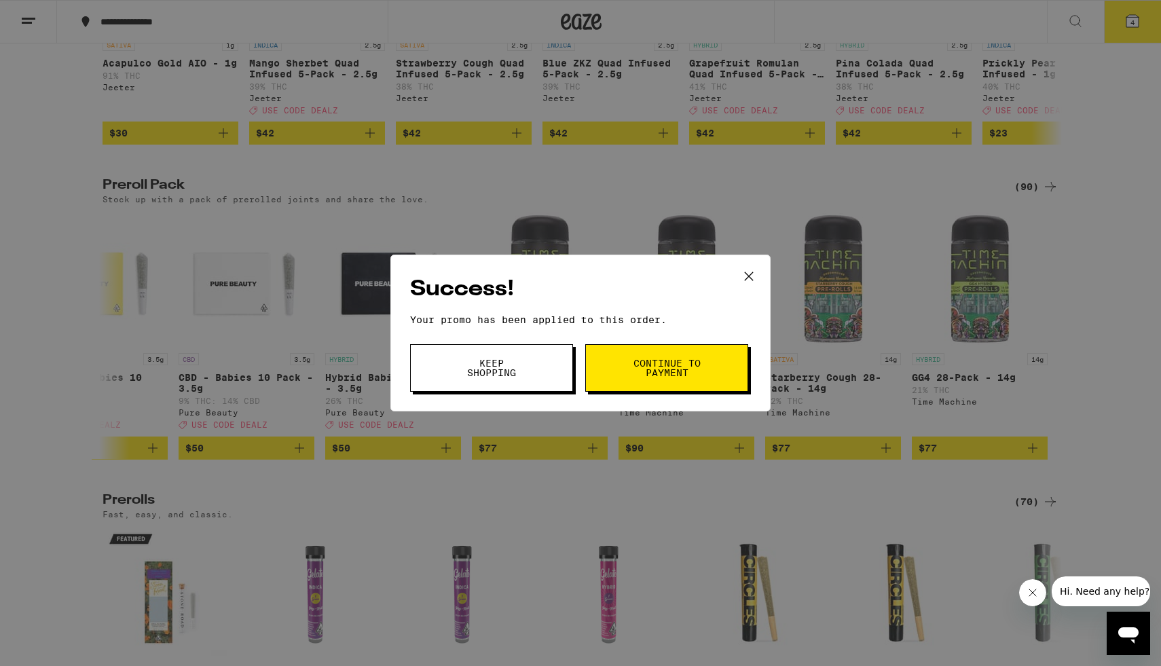
click at [539, 360] on span "Continue to payment" at bounding box center [666, 368] width 69 height 19
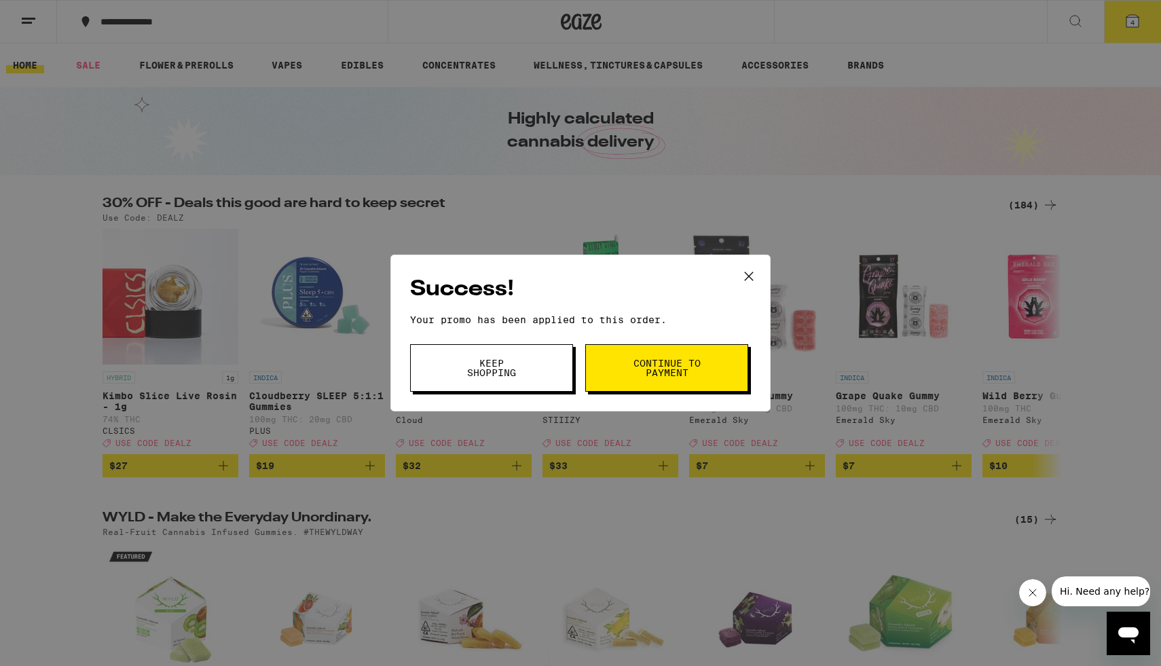
click at [539, 280] on icon at bounding box center [749, 276] width 20 height 20
click at [539, 272] on icon at bounding box center [749, 276] width 8 height 8
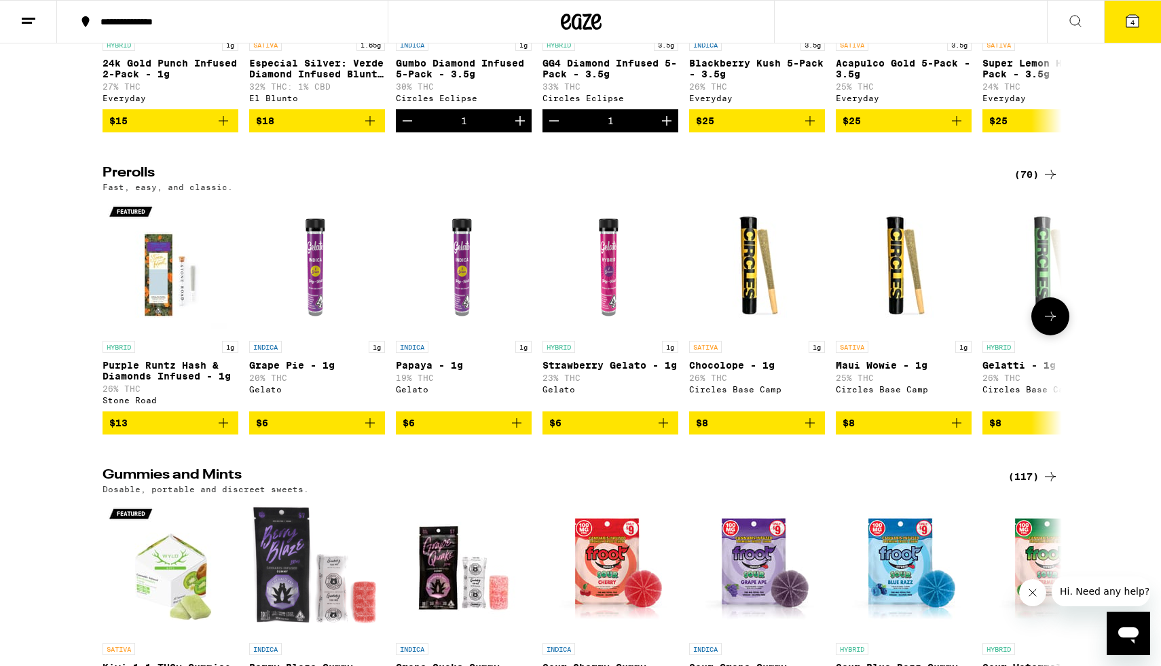
scroll to position [4164, 0]
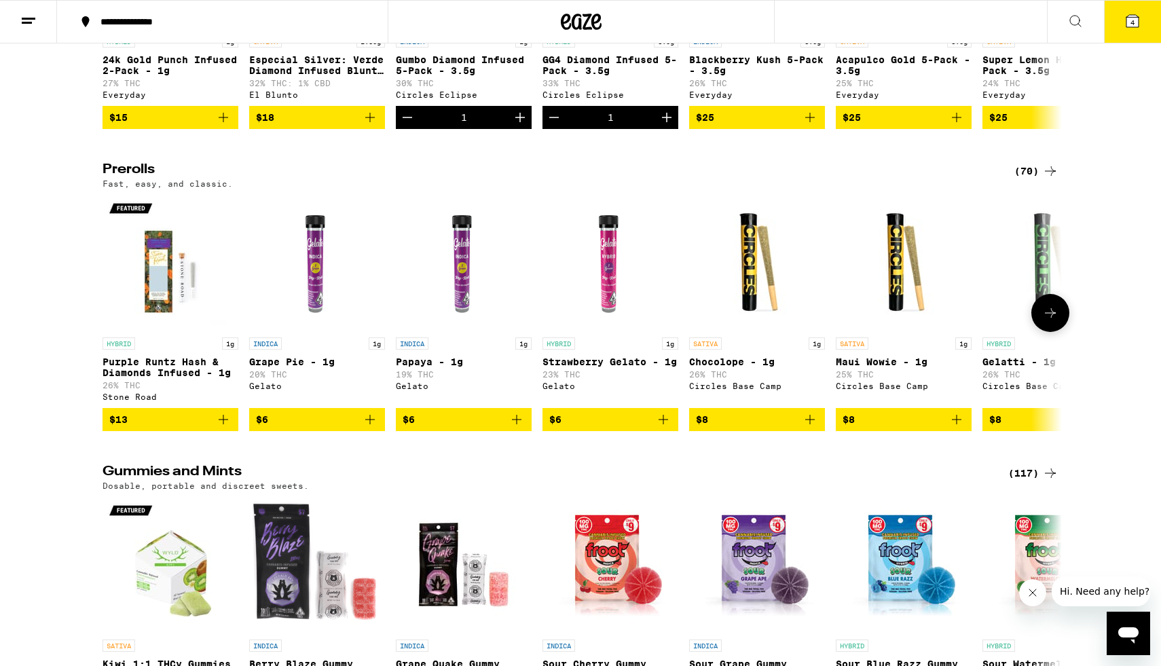
click at [539, 321] on icon at bounding box center [1051, 313] width 16 height 16
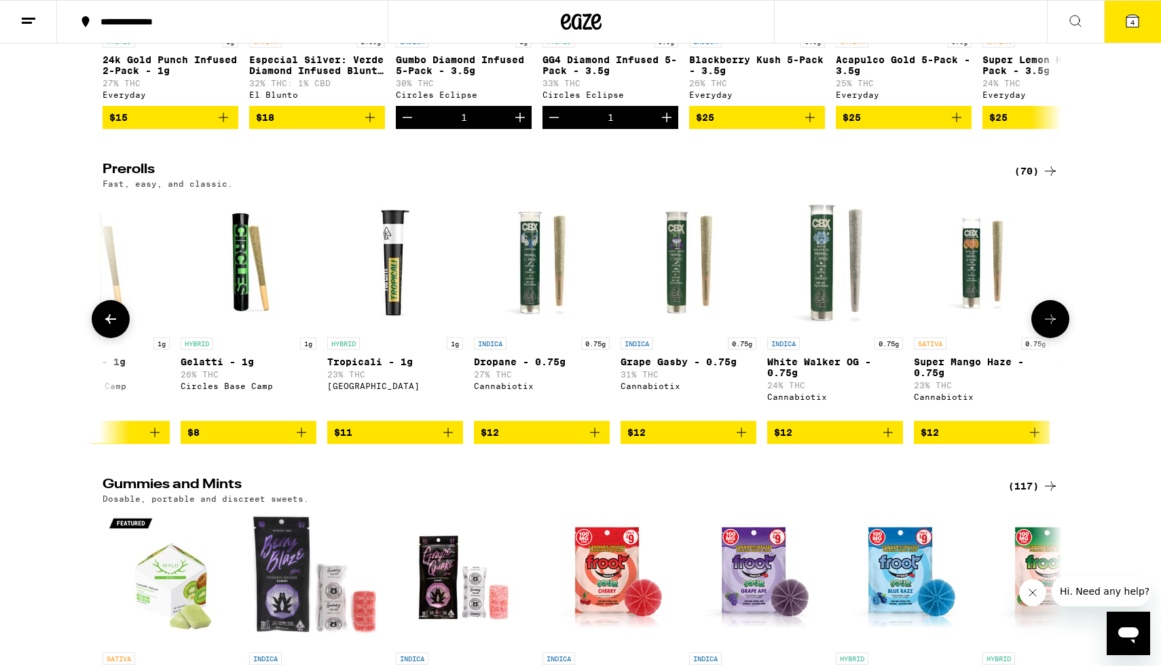
scroll to position [0, 808]
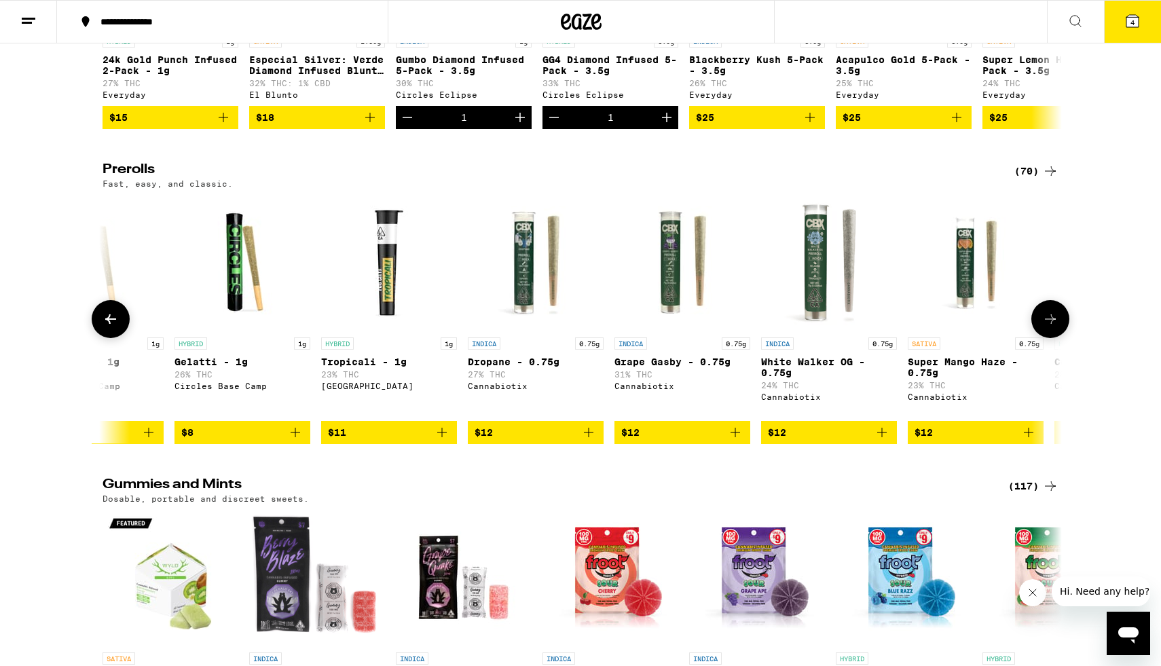
click at [113, 327] on icon at bounding box center [111, 319] width 16 height 16
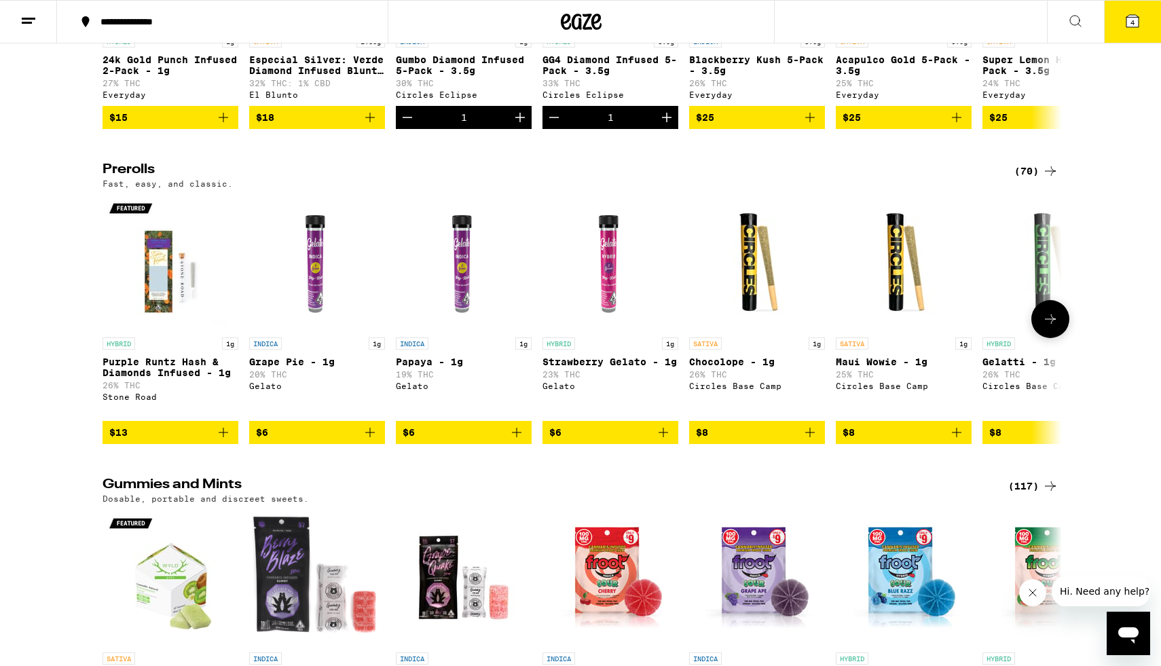
scroll to position [0, 0]
click at [539, 441] on span "$8" at bounding box center [1051, 432] width 122 height 16
click at [539, 18] on span "5" at bounding box center [1133, 22] width 4 height 8
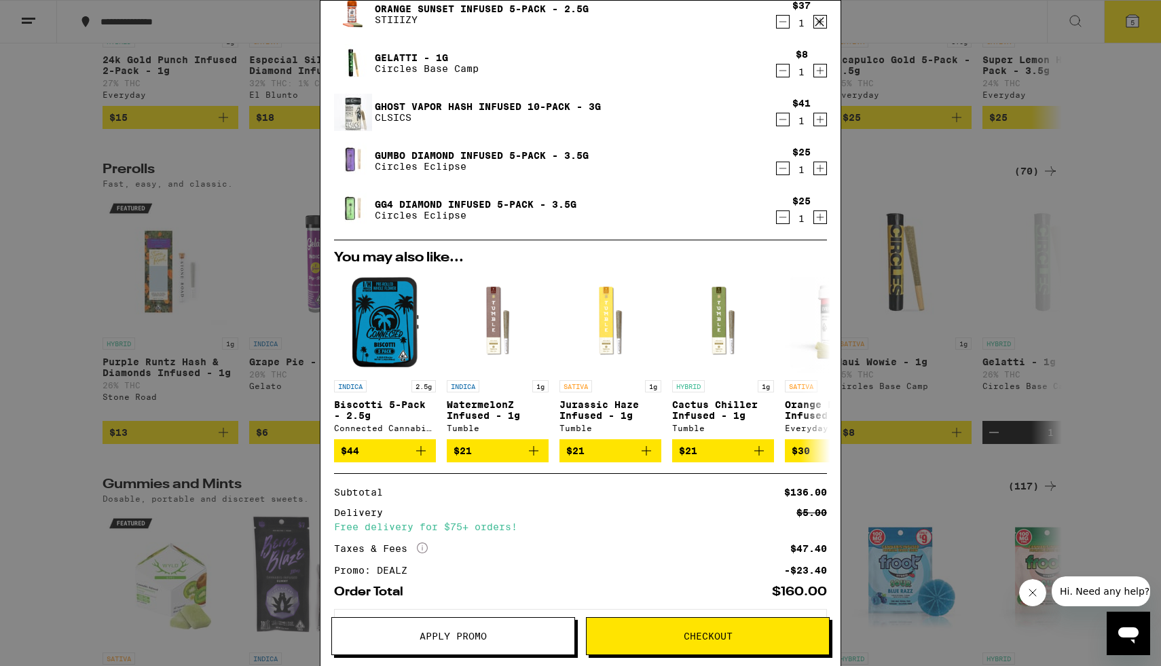
scroll to position [113, 0]
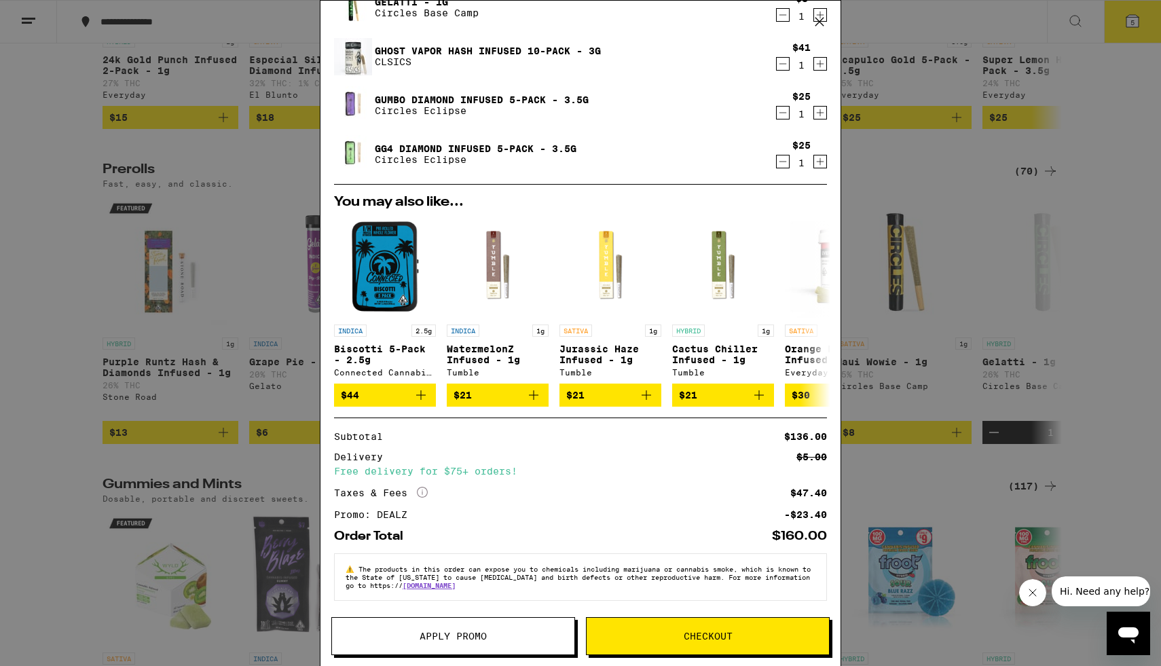
click at [539, 20] on icon at bounding box center [820, 22] width 8 height 8
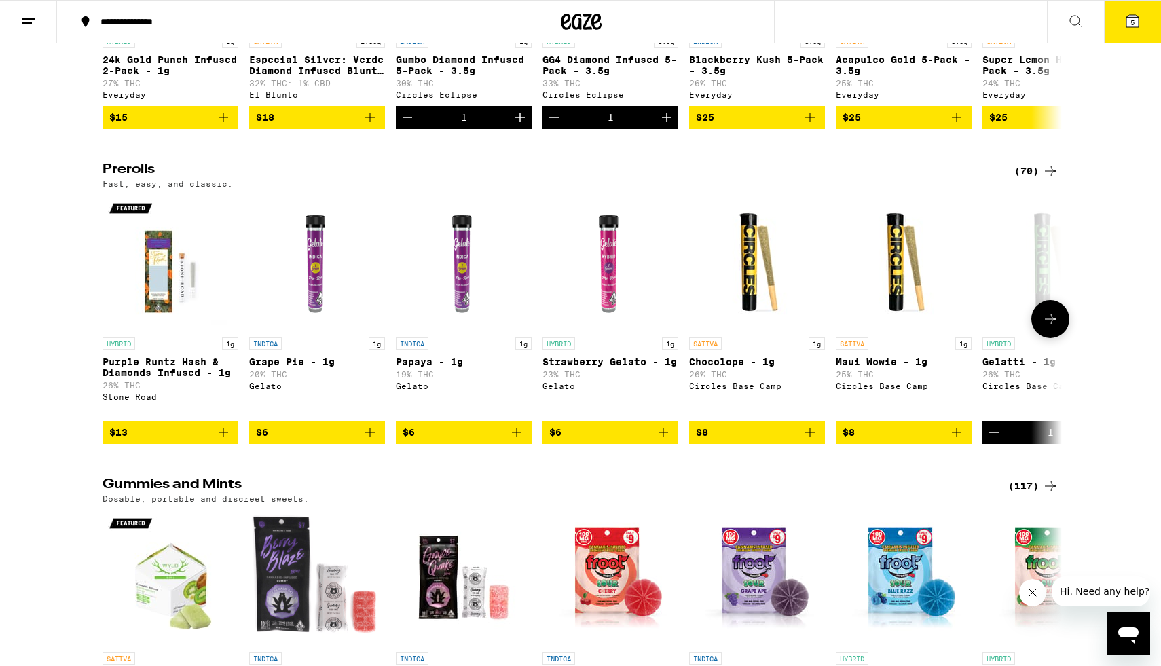
click at [539, 441] on span "$8" at bounding box center [757, 432] width 122 height 16
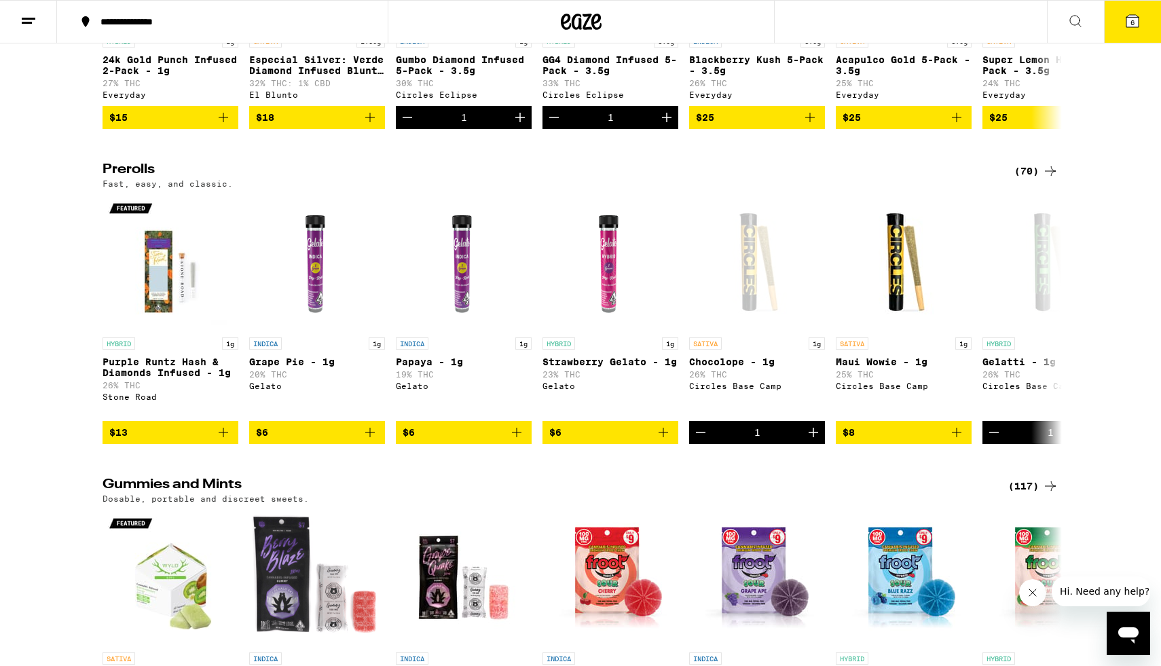
click at [539, 21] on icon at bounding box center [1133, 21] width 12 height 12
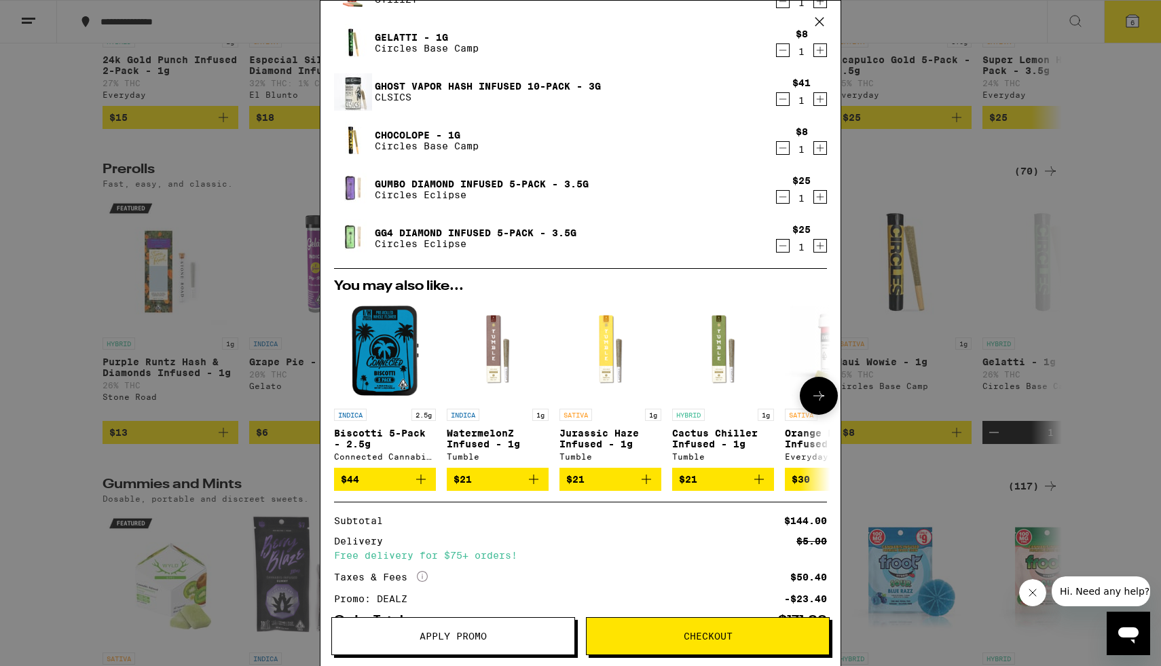
scroll to position [73, 0]
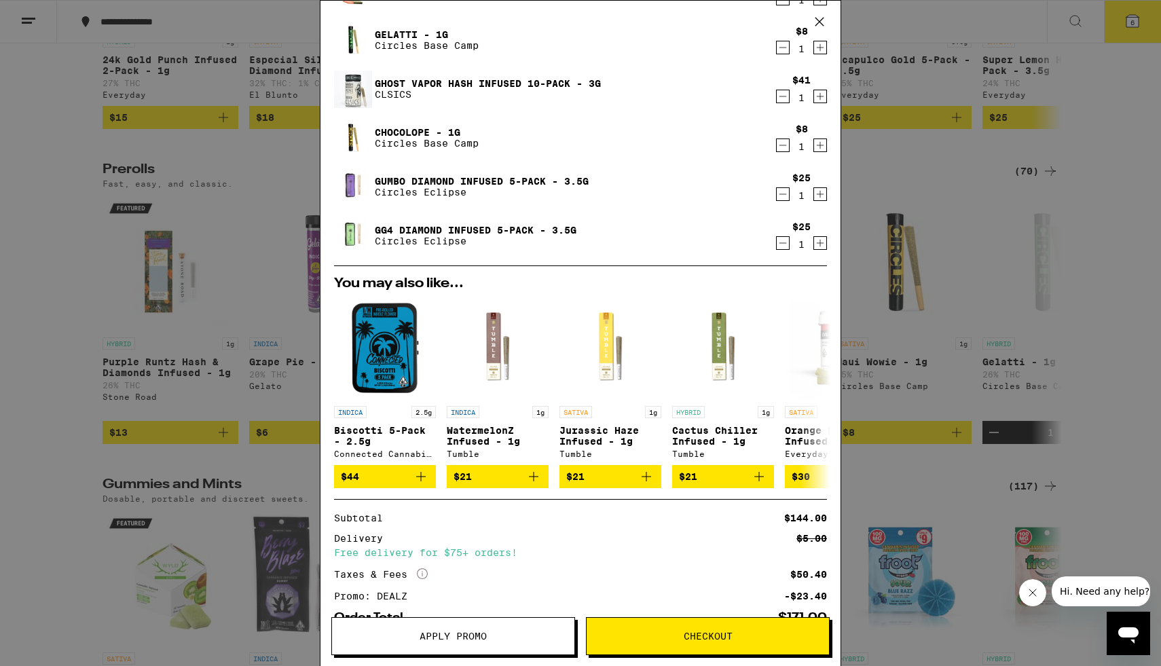
click at [539, 613] on span "Checkout" at bounding box center [708, 637] width 242 height 10
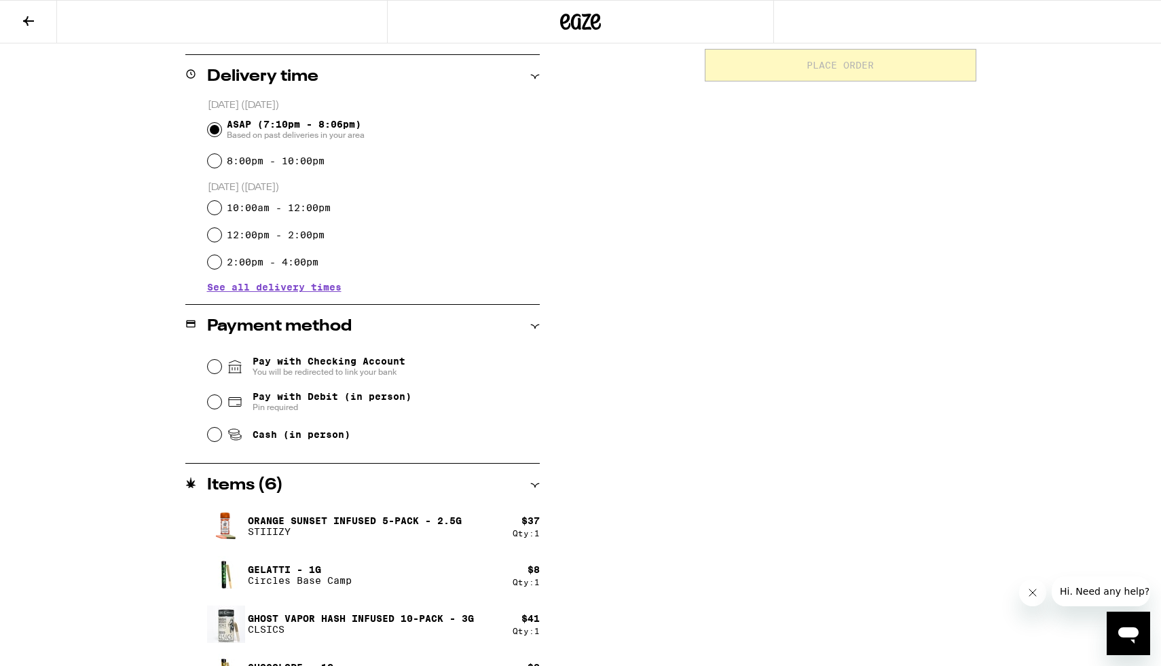
scroll to position [326, 0]
click at [216, 434] on input "Cash (in person)" at bounding box center [215, 434] width 14 height 14
radio input "true"
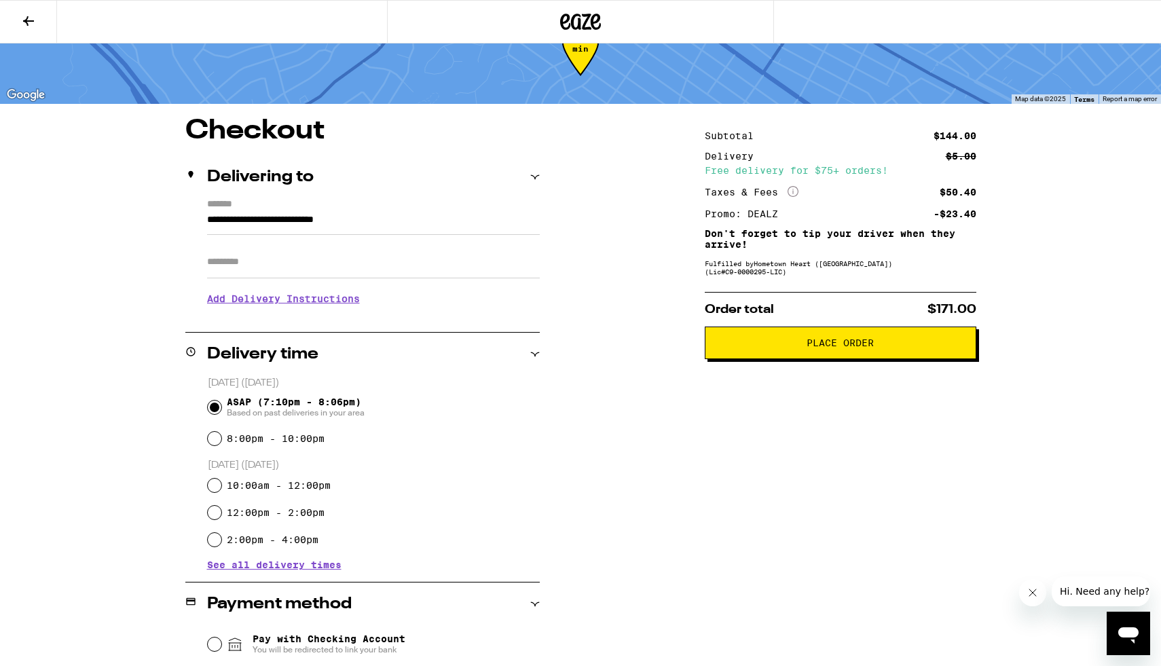
scroll to position [0, 0]
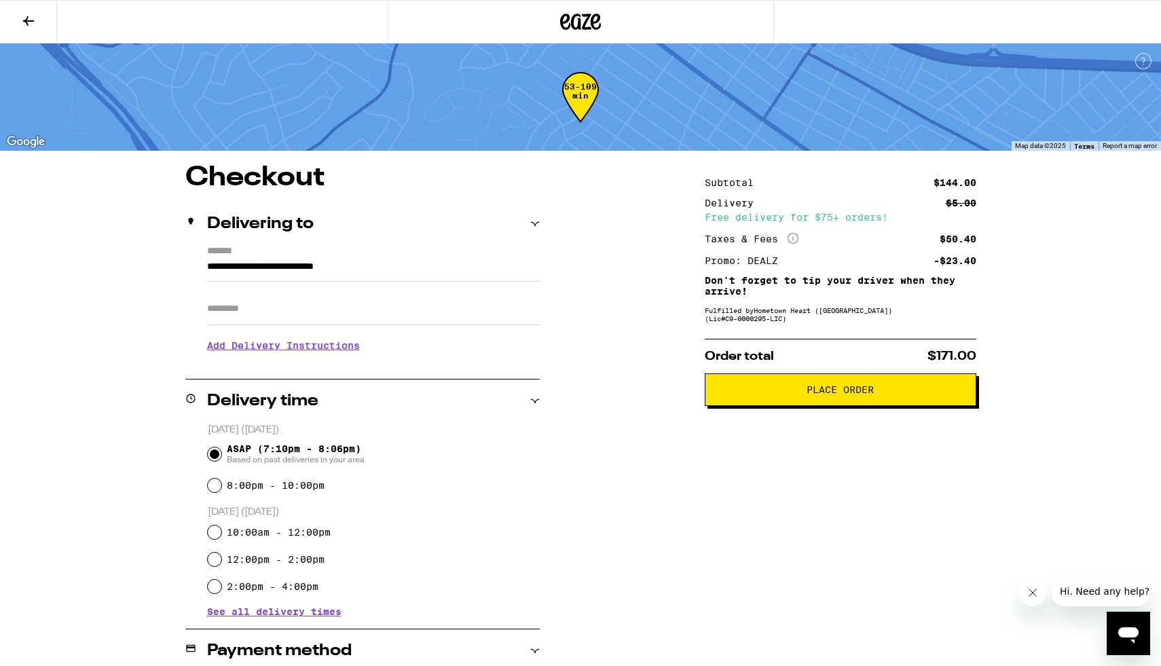
click at [32, 18] on icon at bounding box center [28, 21] width 16 height 16
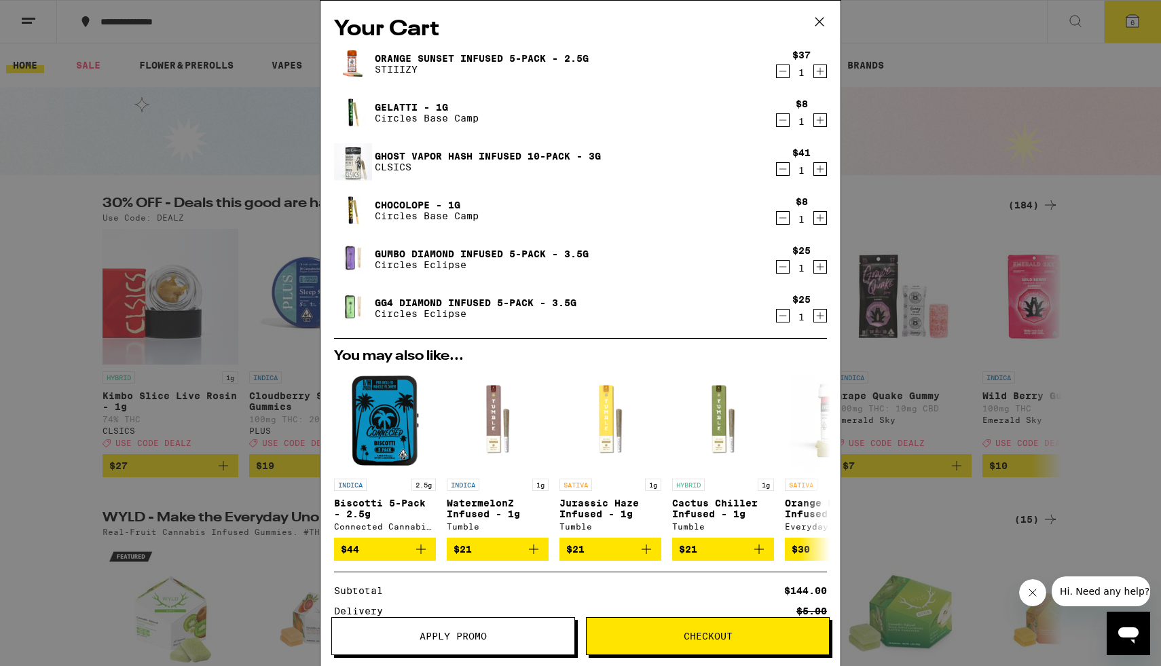
click at [191, 429] on div "Your Cart Orange Sunset Infused 5-Pack - 2.5g STIIIZY $37 1 Gelatti - 1g Circle…" at bounding box center [580, 333] width 1161 height 666
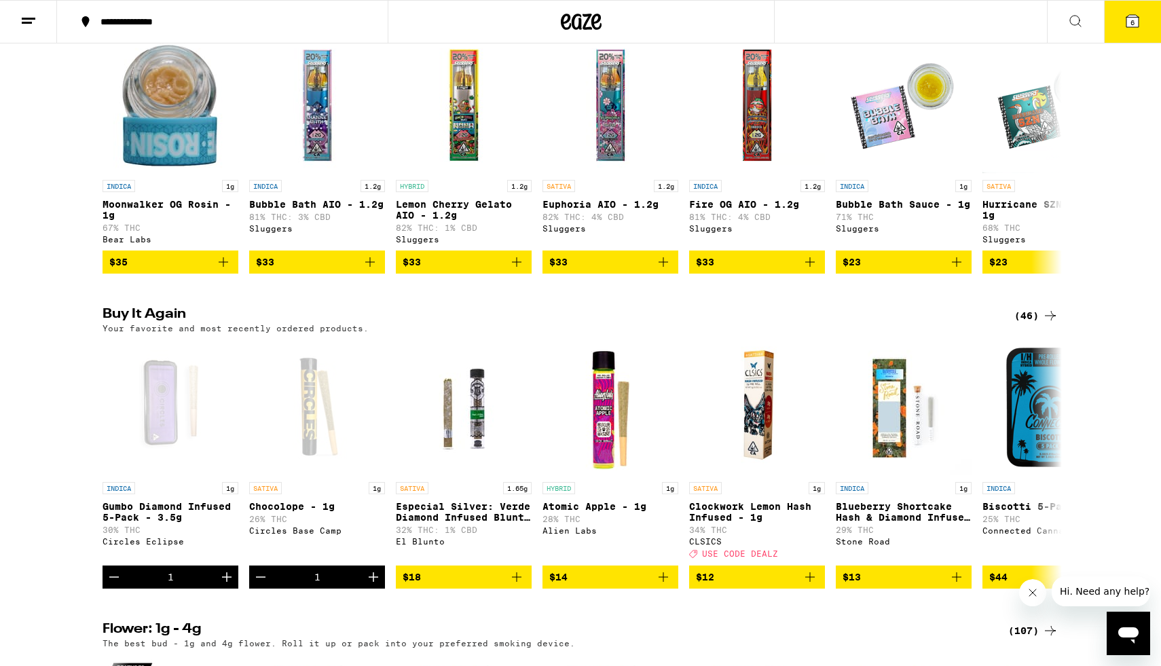
scroll to position [1111, 0]
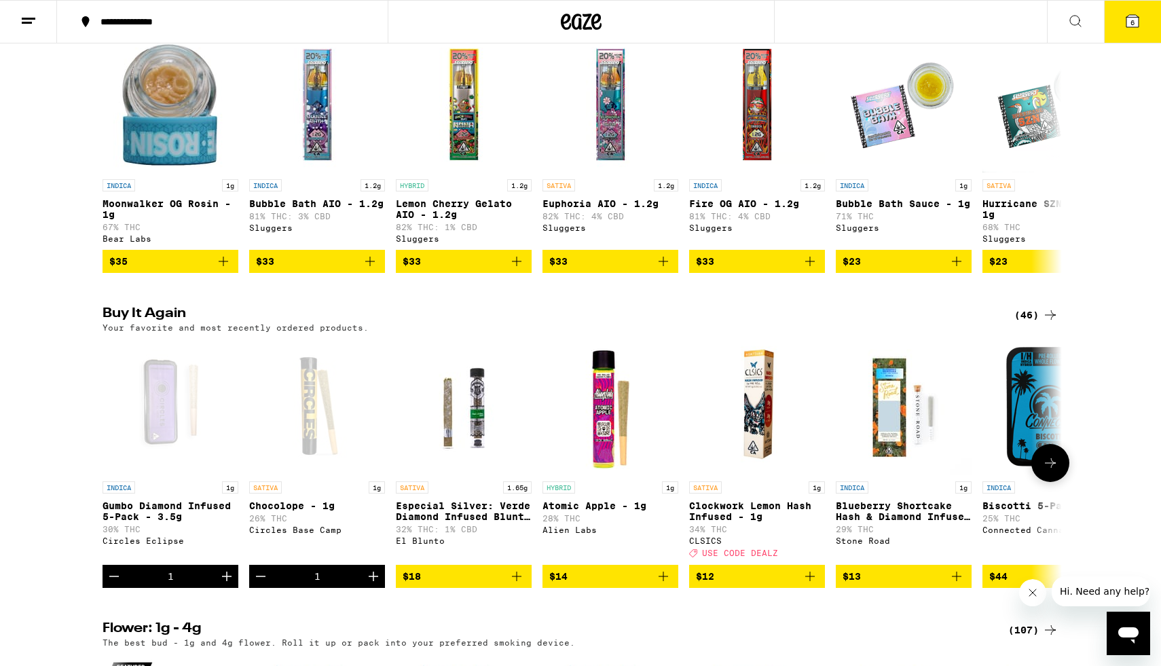
click at [539, 471] on icon at bounding box center [1051, 463] width 16 height 16
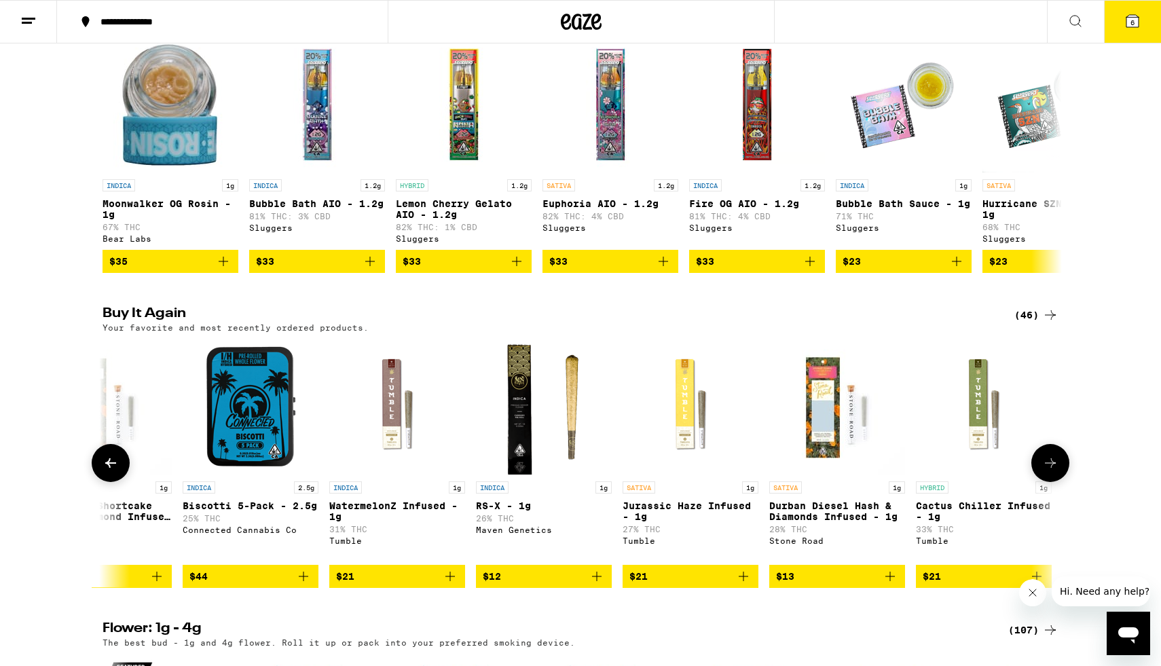
scroll to position [0, 808]
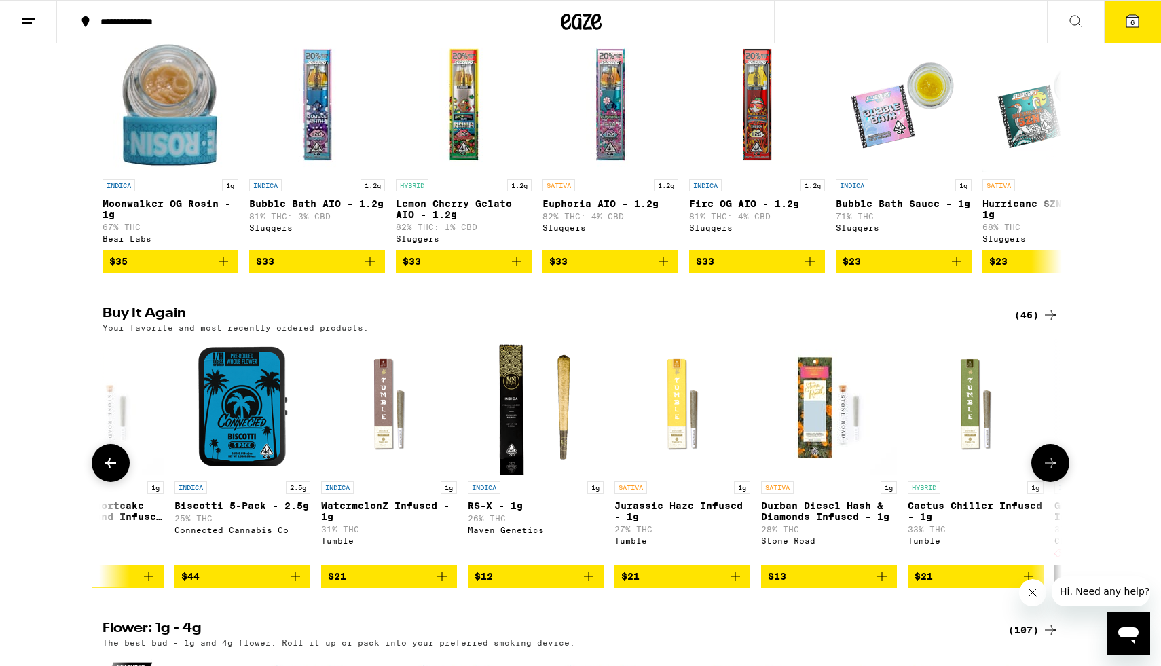
click at [539, 585] on span "$13" at bounding box center [829, 576] width 122 height 16
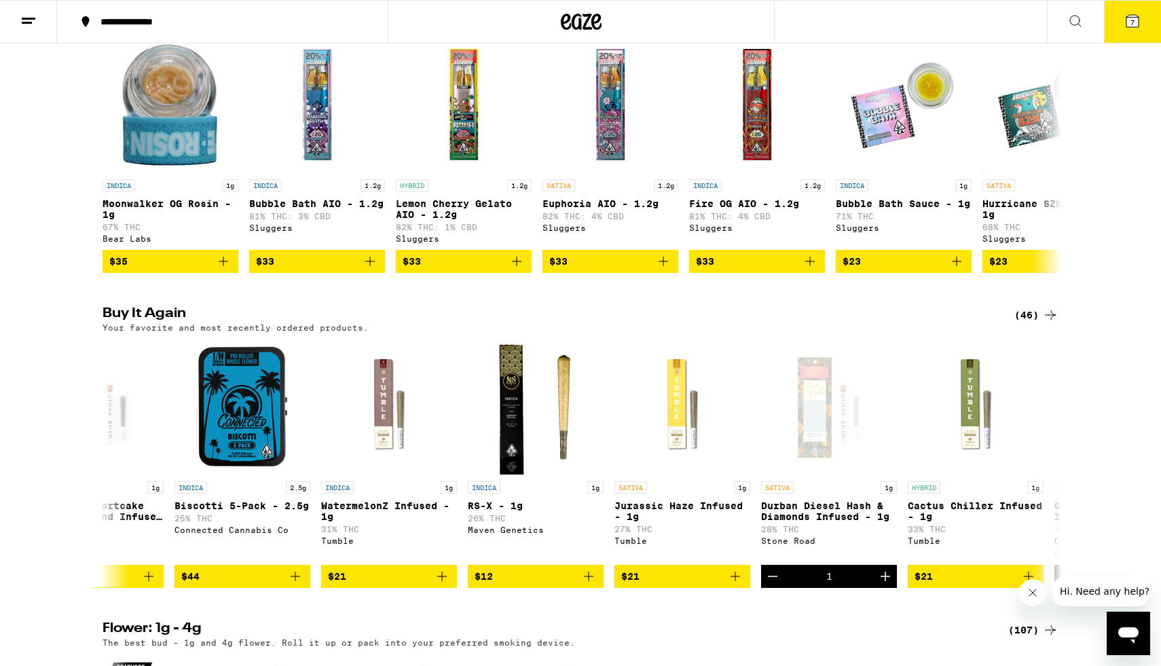
click at [539, 19] on icon at bounding box center [1133, 21] width 16 height 16
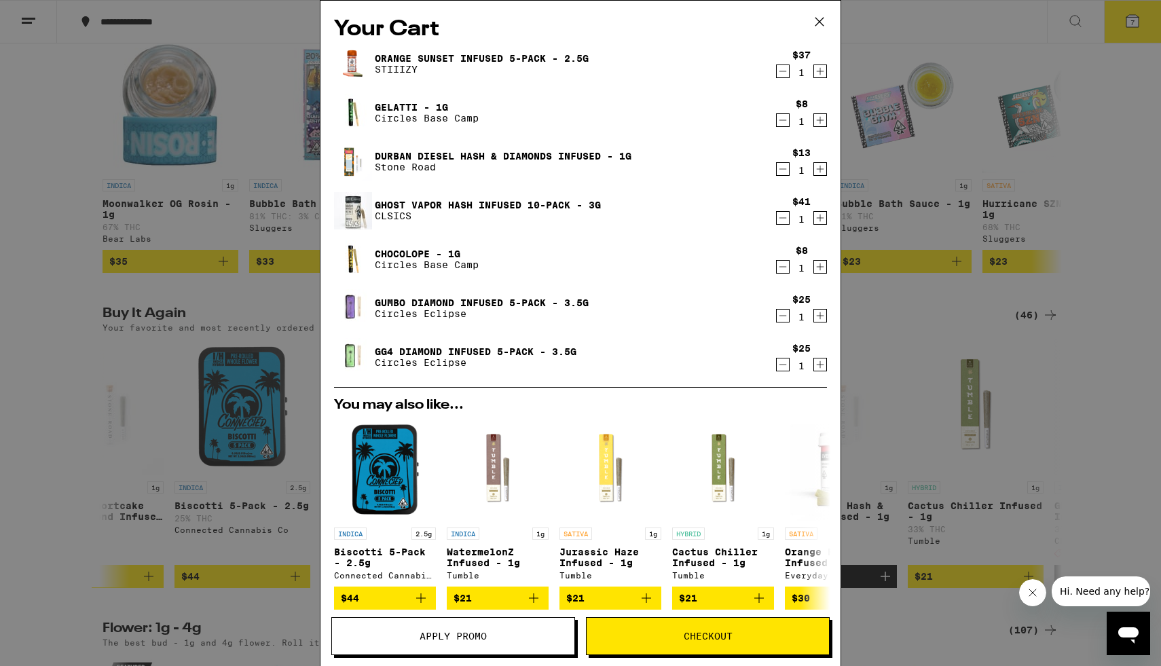
click at [539, 266] on icon "Decrement" at bounding box center [783, 267] width 12 height 16
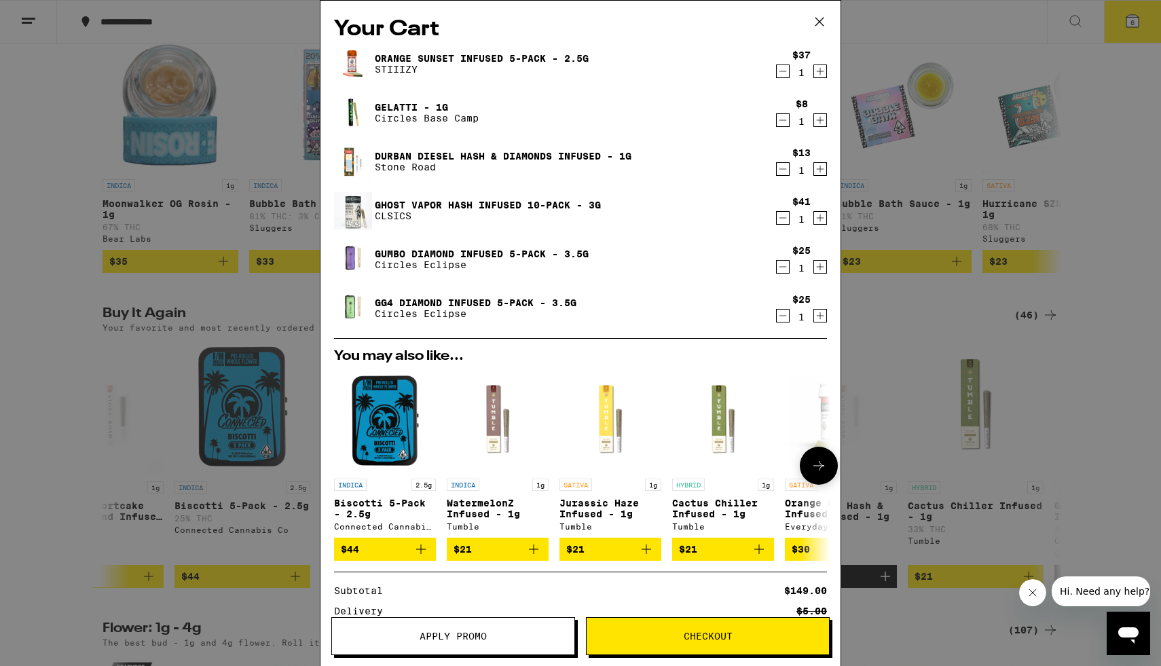
scroll to position [162, 0]
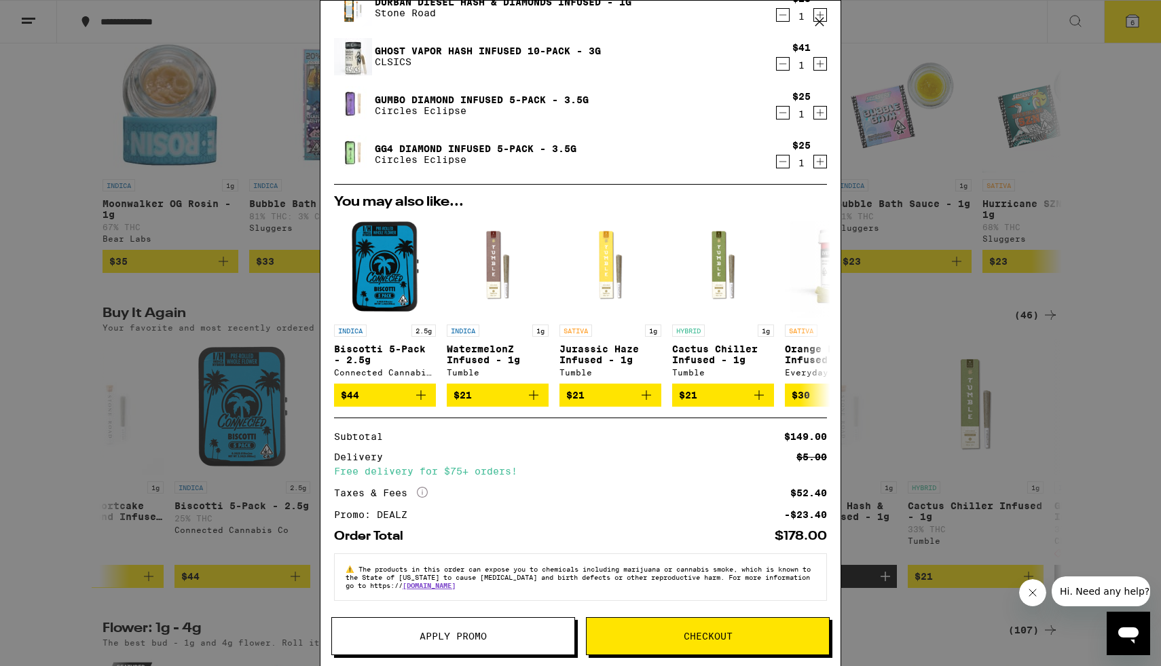
click at [539, 613] on span "Checkout" at bounding box center [708, 637] width 49 height 10
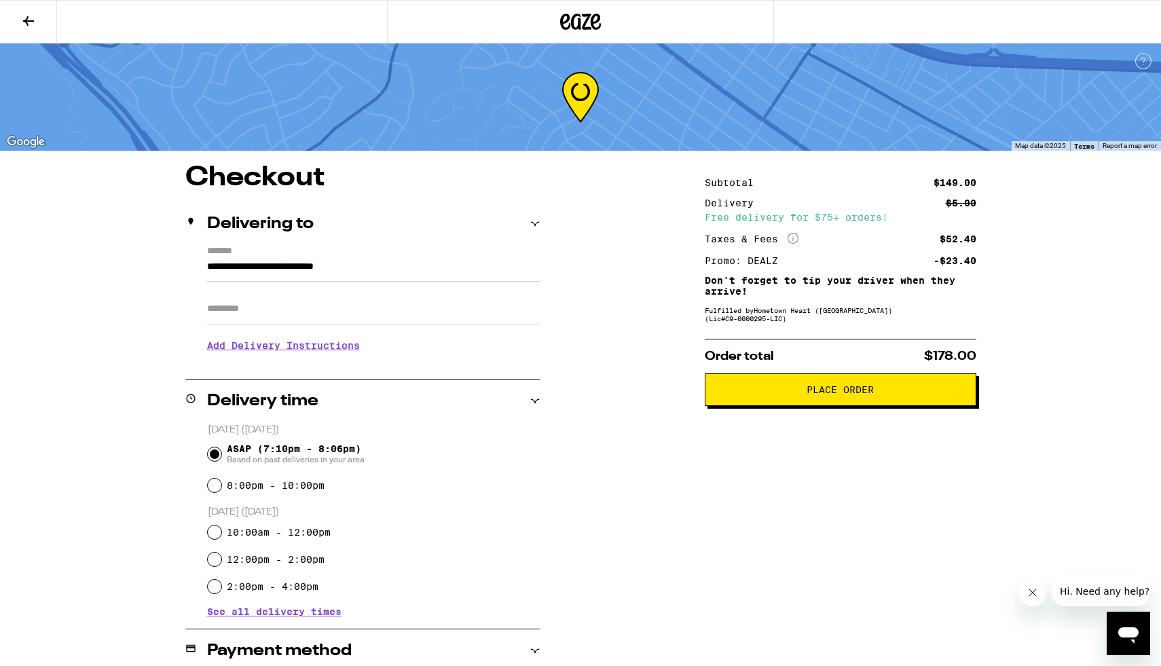
click at [539, 387] on button "Place Order" at bounding box center [841, 390] width 272 height 33
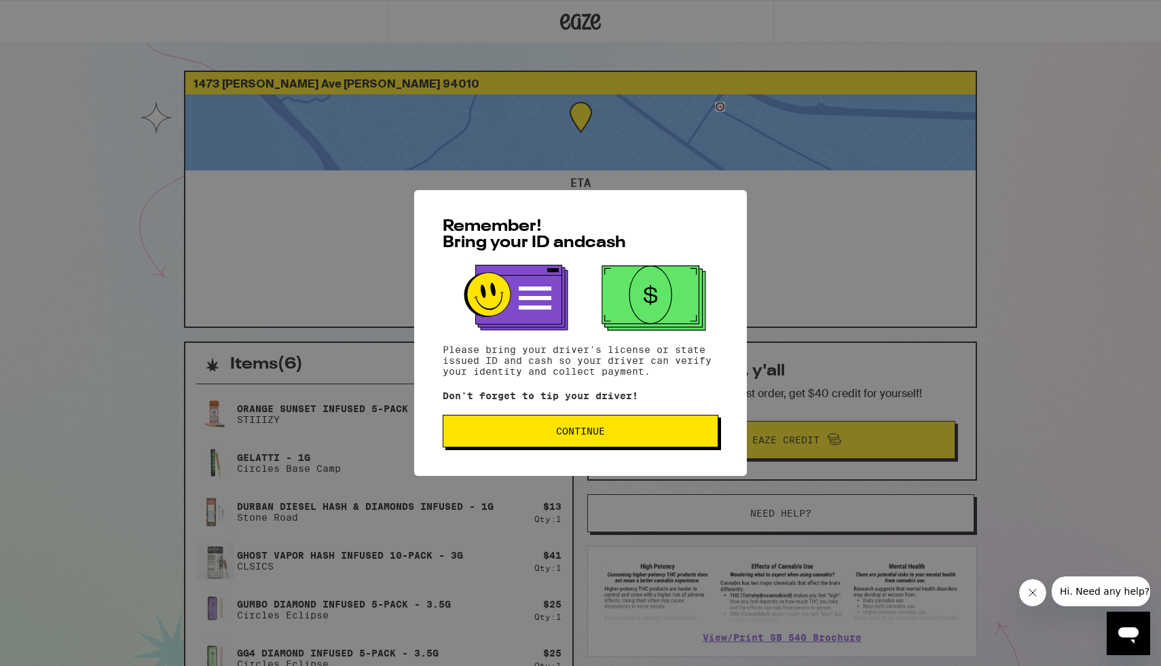
click at [539, 431] on span "Continue" at bounding box center [580, 432] width 49 height 10
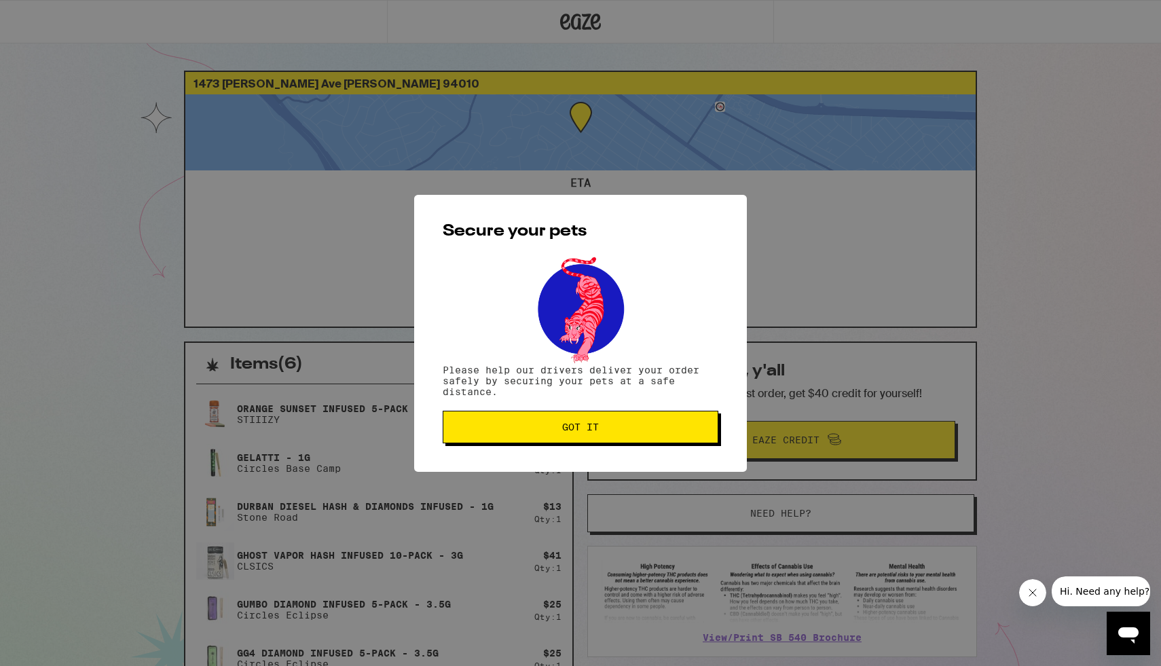
click at [539, 431] on span "Got it" at bounding box center [580, 427] width 253 height 10
